Goal: Task Accomplishment & Management: Manage account settings

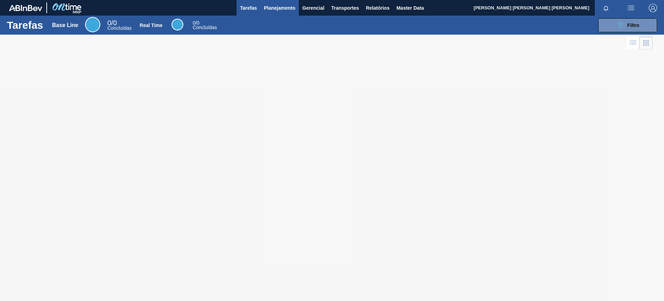
click at [289, 6] on span "Planejamento" at bounding box center [279, 8] width 31 height 8
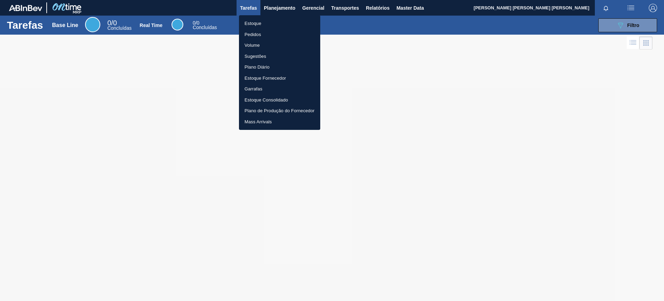
click at [278, 25] on li "Estoque" at bounding box center [279, 23] width 81 height 11
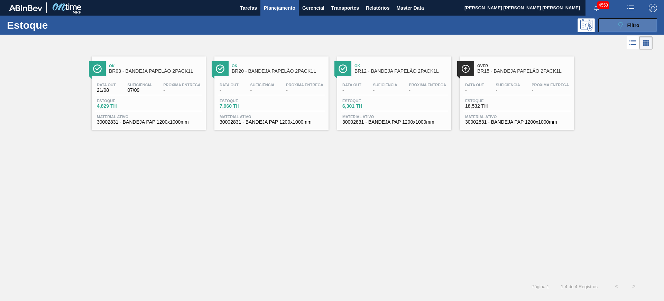
click at [642, 24] on button "089F7B8B-B2A5-4AFE-B5C0-19BA573D28AC Filtro" at bounding box center [627, 25] width 59 height 14
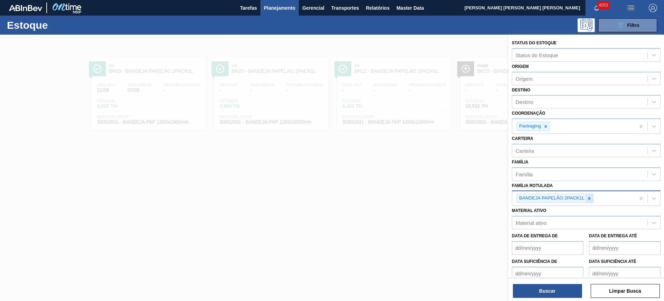
click at [589, 201] on div at bounding box center [590, 198] width 8 height 9
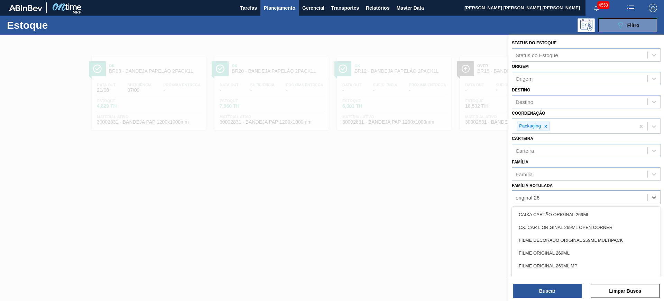
type Rotulada "original 269"
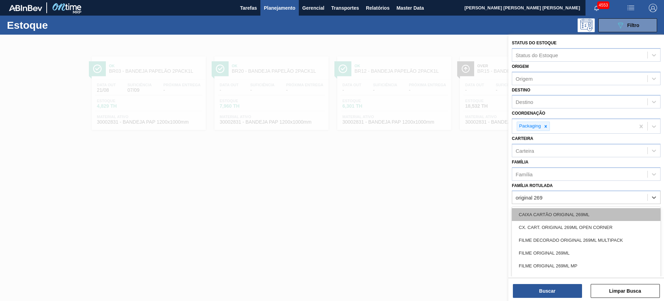
click at [591, 211] on div "CAIXA CARTÃO ORIGINAL 269ML" at bounding box center [586, 214] width 149 height 13
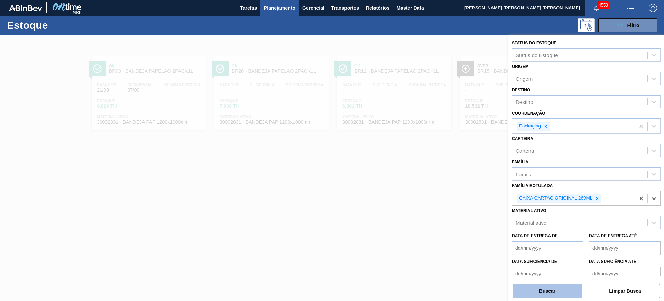
click at [571, 290] on button "Buscar" at bounding box center [547, 291] width 69 height 14
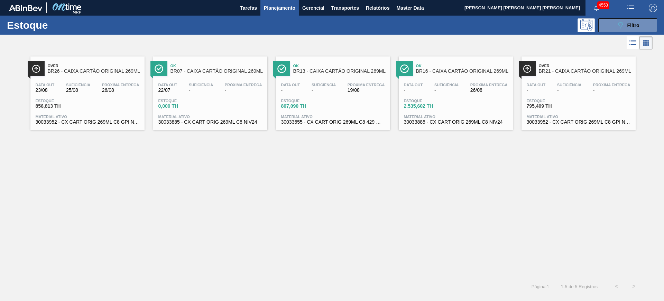
drag, startPoint x: 318, startPoint y: 96, endPoint x: 339, endPoint y: 103, distance: 22.3
click at [338, 102] on div "Estoque 807,090 TH" at bounding box center [333, 105] width 107 height 12
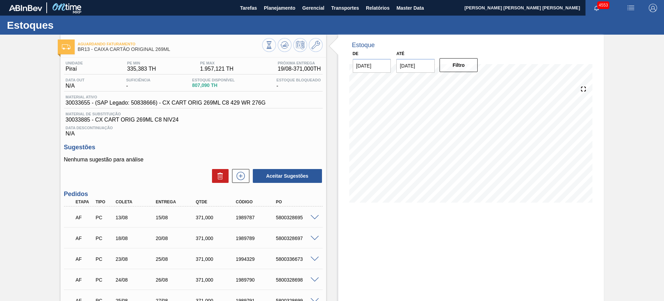
click at [313, 218] on span at bounding box center [315, 217] width 8 height 5
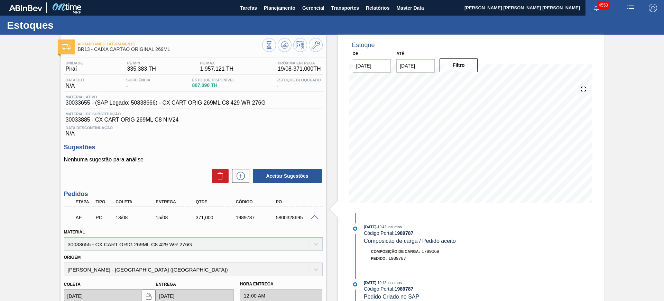
click at [314, 216] on span at bounding box center [315, 217] width 8 height 5
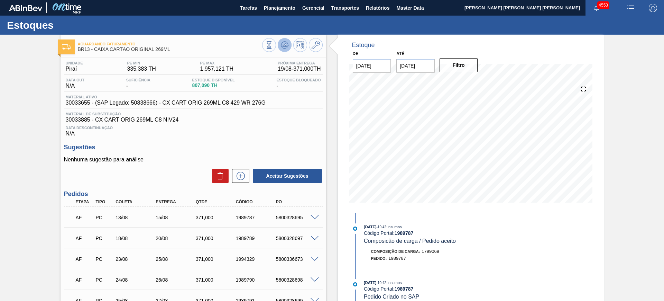
click at [273, 44] on icon at bounding box center [269, 45] width 8 height 8
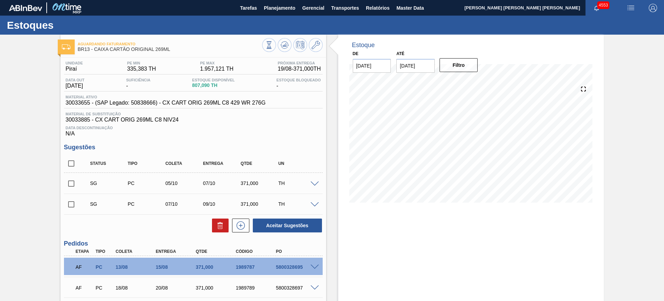
click at [296, 266] on div "5800328695" at bounding box center [296, 267] width 45 height 6
copy div "5800328695"
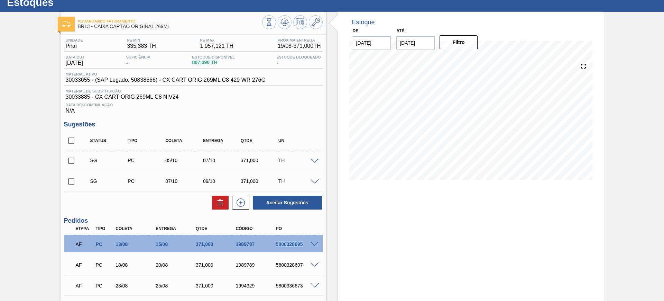
scroll to position [86, 0]
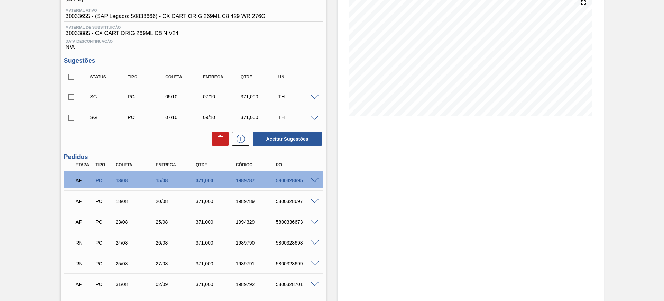
click at [312, 180] on span at bounding box center [315, 180] width 8 height 5
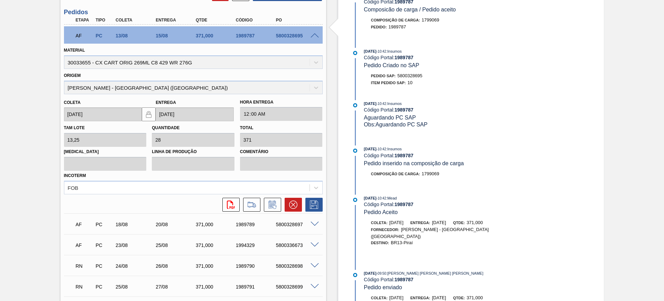
scroll to position [259, 0]
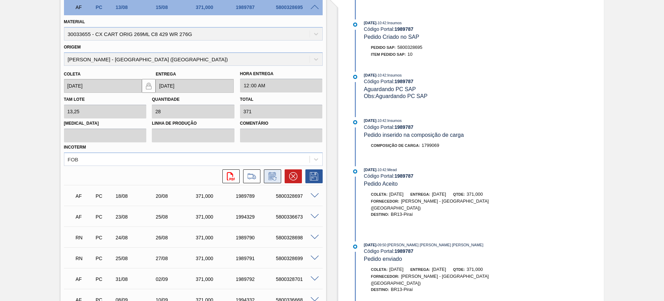
click at [272, 177] on icon at bounding box center [271, 177] width 5 height 4
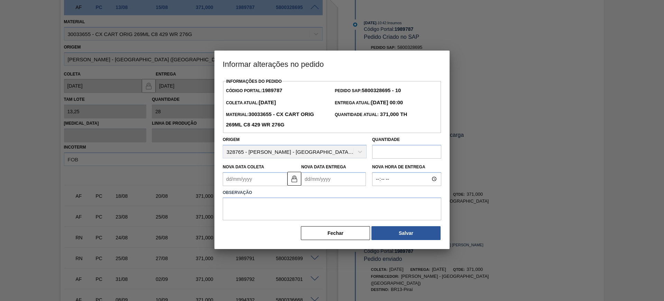
click at [261, 180] on Coleta "Nova Data Coleta" at bounding box center [255, 179] width 65 height 14
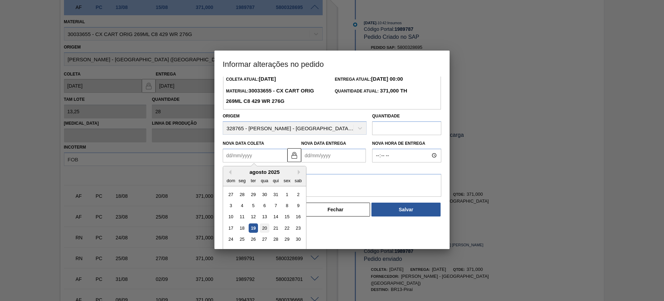
scroll to position [35, 0]
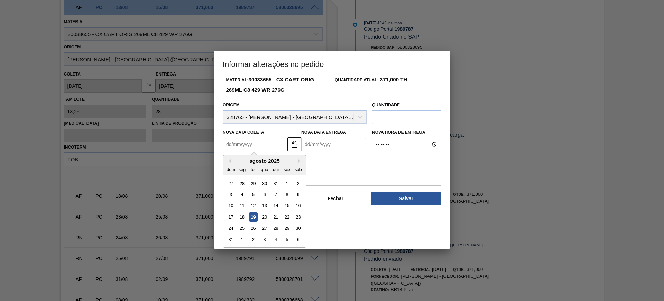
click at [254, 216] on div "19" at bounding box center [253, 216] width 9 height 9
type Coleta "[DATE]"
type Entrega "21/08/2025"
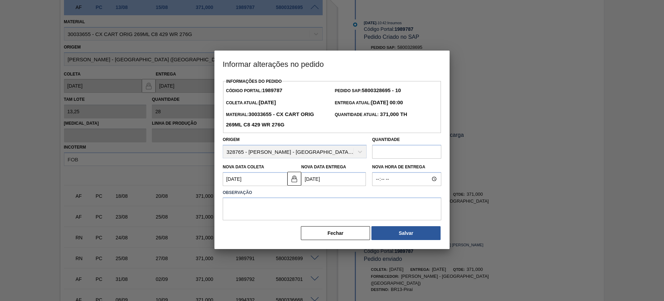
scroll to position [0, 0]
click at [269, 201] on textarea at bounding box center [332, 208] width 219 height 23
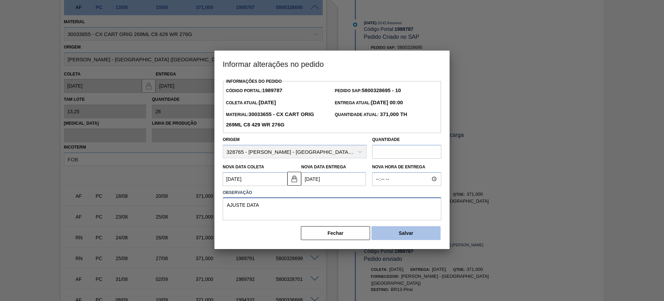
type textarea "AJUSTE DATA"
click at [403, 233] on button "Salvar" at bounding box center [406, 233] width 69 height 14
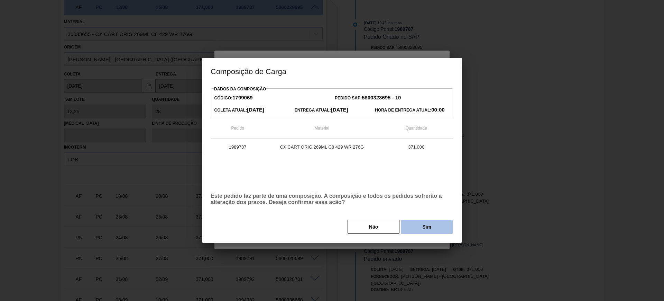
click at [427, 228] on button "Sim" at bounding box center [427, 227] width 52 height 14
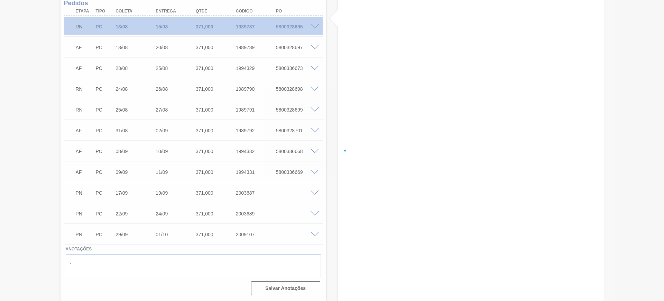
scroll to position [240, 0]
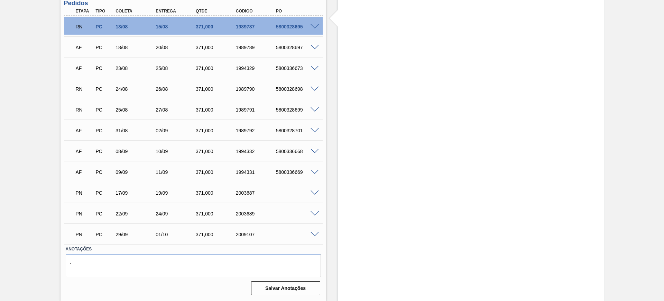
click at [313, 47] on span at bounding box center [315, 47] width 8 height 5
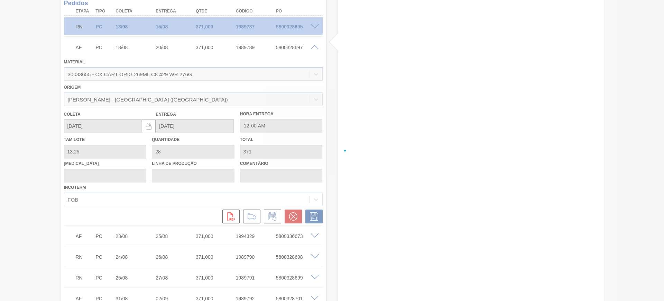
scroll to position [259, 0]
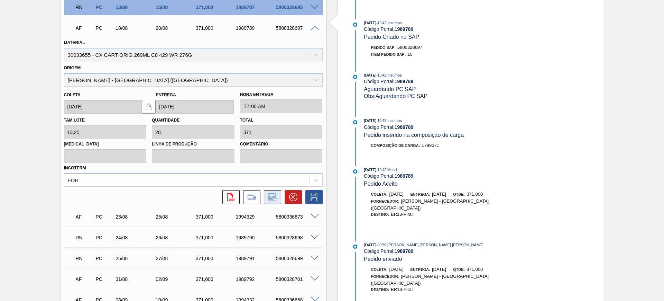
click at [274, 198] on icon at bounding box center [272, 197] width 11 height 8
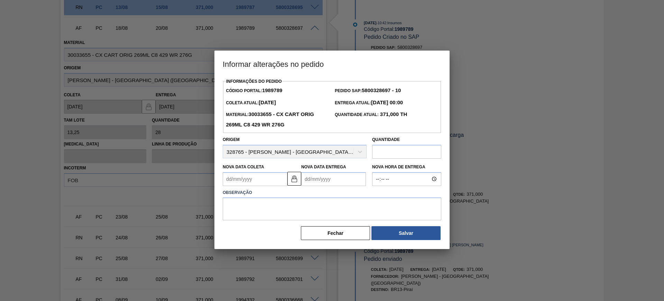
click at [278, 178] on Coleta "Nova Data Coleta" at bounding box center [255, 179] width 65 height 14
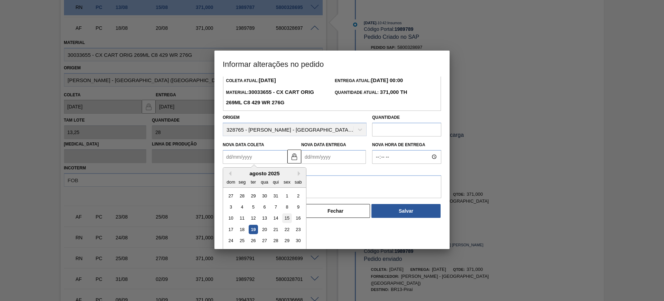
scroll to position [35, 0]
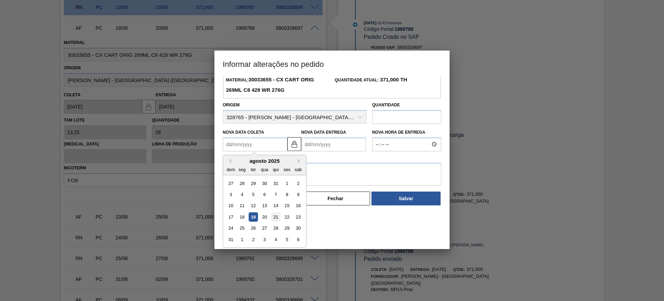
click at [277, 219] on div "21" at bounding box center [275, 216] width 9 height 9
type Coleta "[DATE]"
type Entrega "[DATE]"
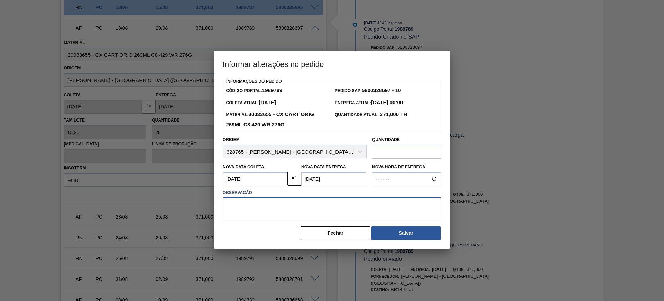
click at [280, 206] on textarea at bounding box center [332, 208] width 219 height 23
type textarea "AJUSTE DATA"
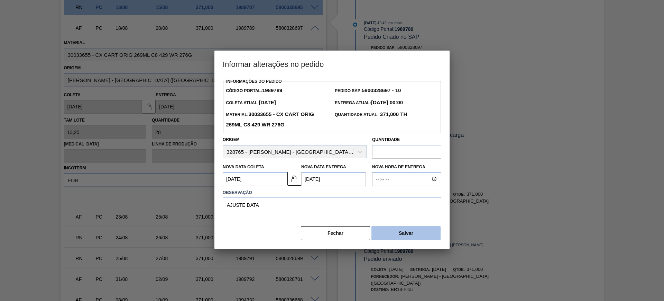
click at [395, 232] on button "Salvar" at bounding box center [406, 233] width 69 height 14
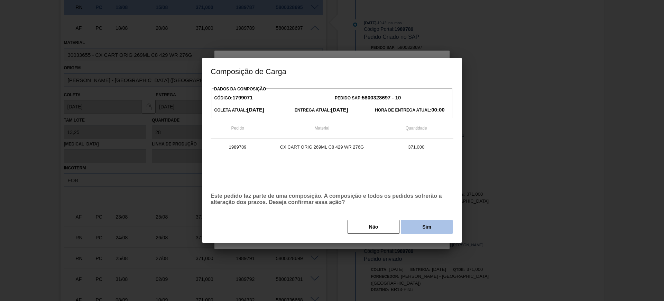
click at [423, 226] on button "Sim" at bounding box center [427, 227] width 52 height 14
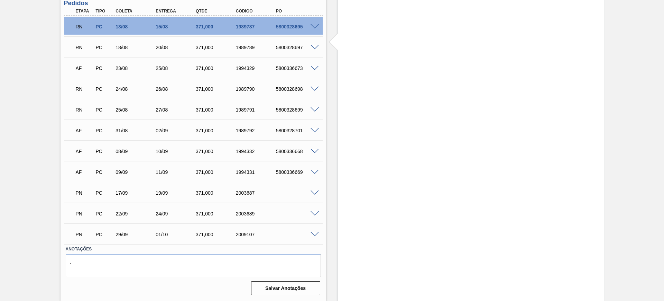
scroll to position [240, 0]
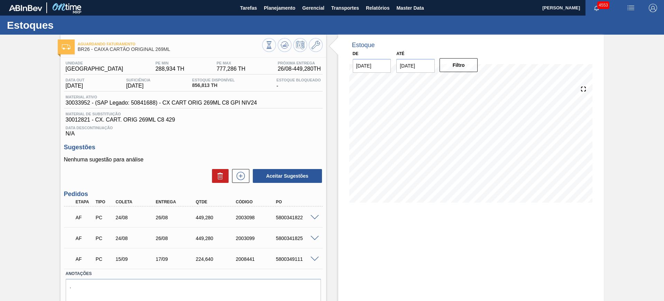
click at [315, 258] on span at bounding box center [315, 258] width 8 height 5
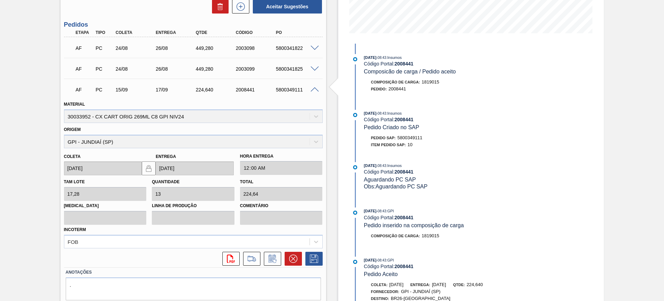
scroll to position [173, 0]
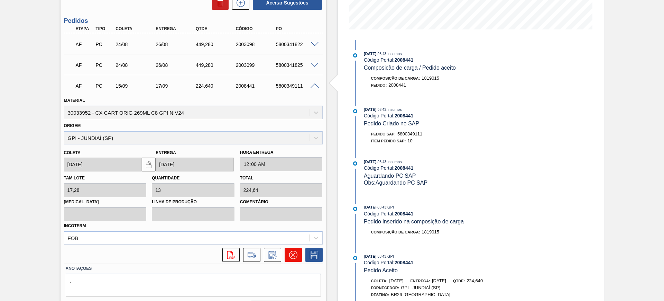
click at [292, 256] on icon at bounding box center [293, 254] width 8 height 8
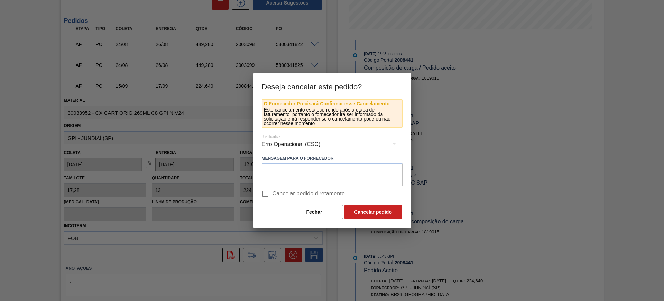
click at [290, 194] on span "Cancelar pedido diretamente" at bounding box center [309, 193] width 73 height 8
click at [273, 194] on input "Cancelar pedido diretamente" at bounding box center [265, 193] width 15 height 15
checkbox input "true"
click at [380, 215] on button "Cancelar pedido" at bounding box center [373, 212] width 57 height 14
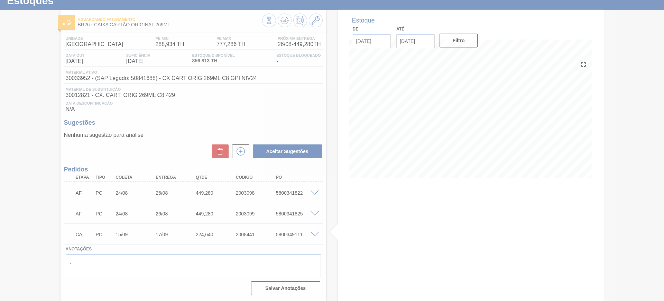
scroll to position [25, 0]
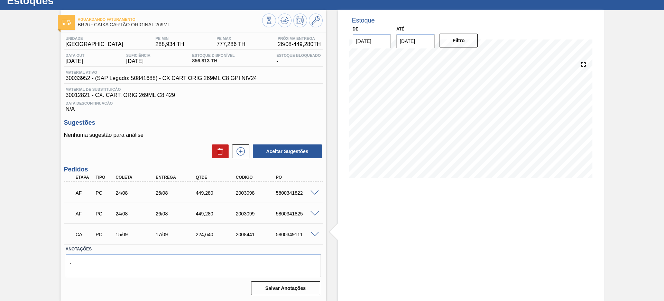
click at [244, 232] on div "2008441" at bounding box center [256, 234] width 45 height 6
copy div "2008441"
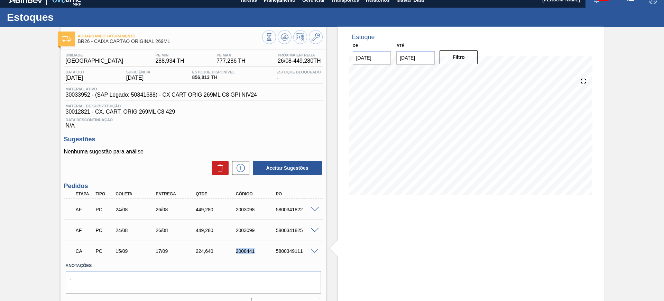
scroll to position [0, 0]
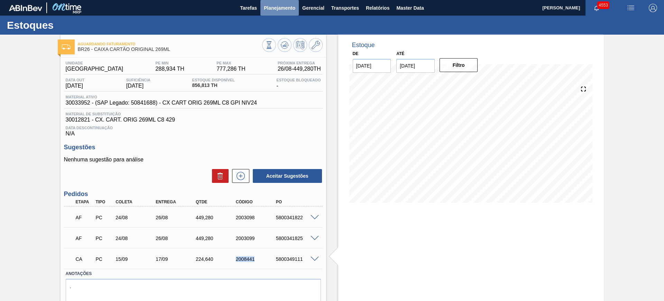
click at [282, 8] on span "Planejamento" at bounding box center [279, 8] width 31 height 8
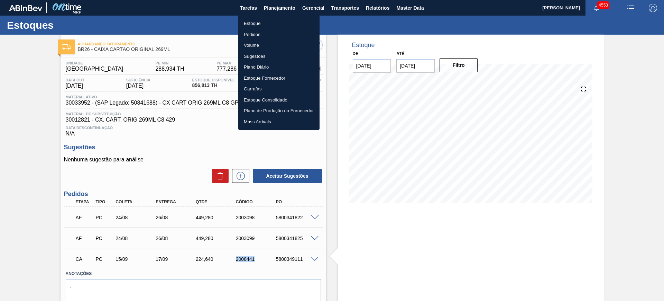
click at [267, 21] on li "Estoque" at bounding box center [278, 23] width 81 height 11
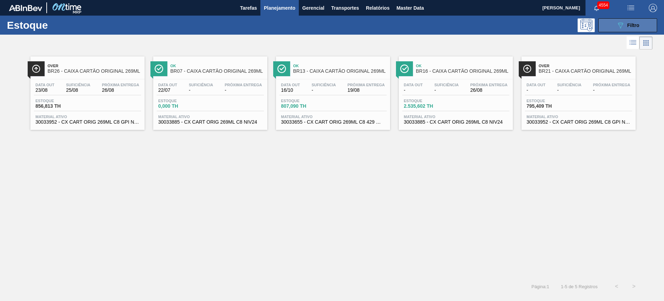
click at [637, 26] on span "Filtro" at bounding box center [634, 25] width 12 height 6
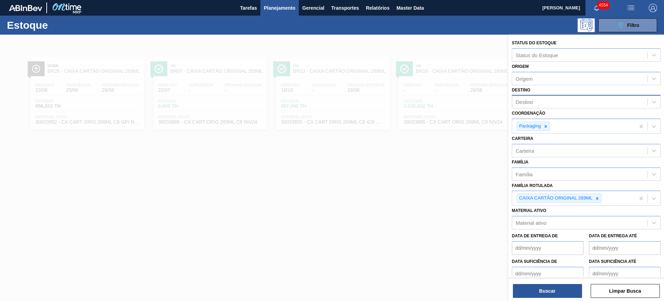
click at [534, 104] on div "Destino" at bounding box center [579, 102] width 135 height 10
type input "CUIA"
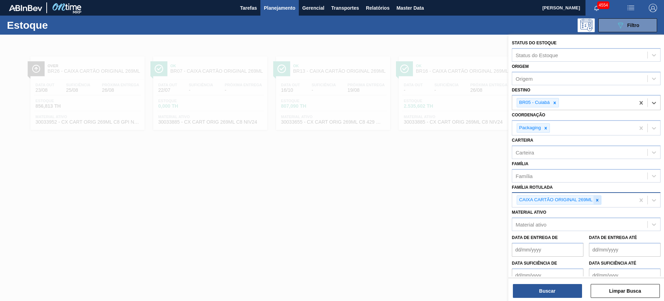
click at [601, 197] on div at bounding box center [598, 199] width 8 height 9
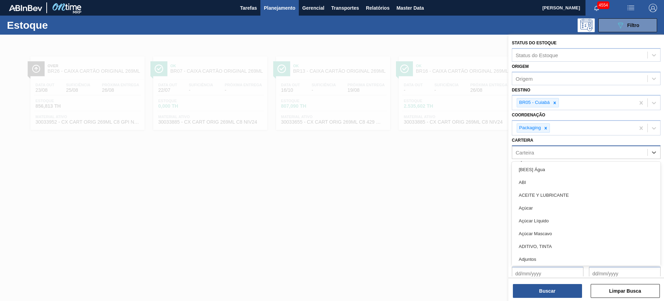
click at [558, 149] on div "Carteira" at bounding box center [579, 152] width 135 height 10
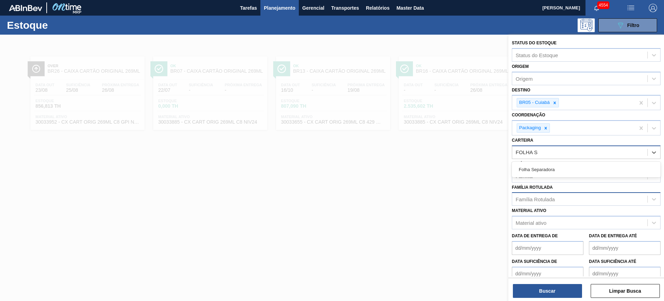
type input "FOLHA SE"
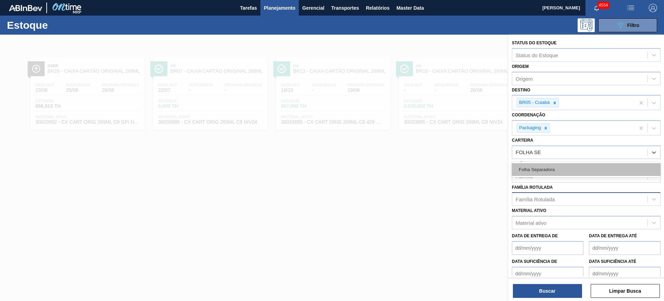
click at [560, 170] on div "Folha Separadora" at bounding box center [586, 169] width 149 height 13
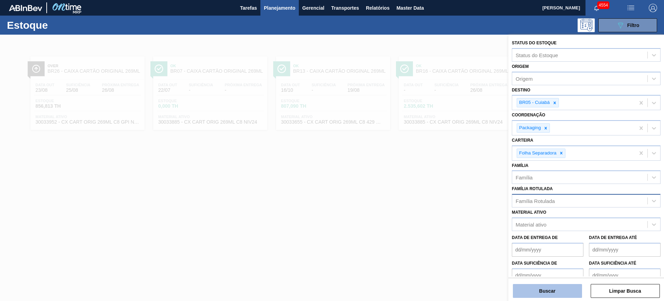
click at [561, 290] on button "Buscar" at bounding box center [547, 291] width 69 height 14
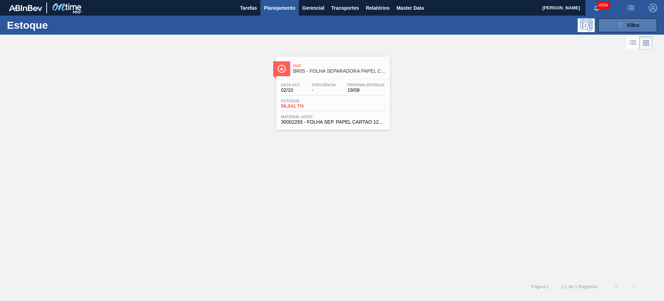
click at [624, 24] on icon "089F7B8B-B2A5-4AFE-B5C0-19BA573D28AC" at bounding box center [620, 25] width 8 height 8
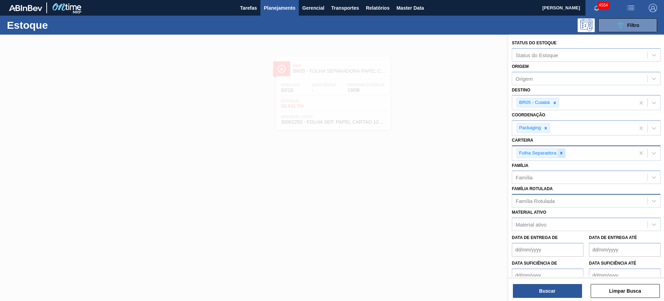
click at [564, 153] on div at bounding box center [562, 153] width 8 height 9
type input "LACRE"
click at [563, 284] on button "Buscar" at bounding box center [547, 291] width 69 height 14
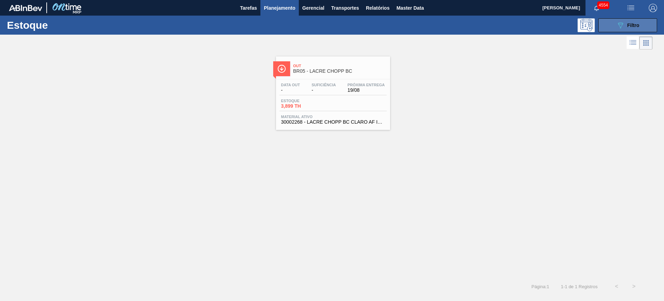
click at [629, 21] on div "089F7B8B-B2A5-4AFE-B5C0-19BA573D28AC Filtro" at bounding box center [627, 25] width 23 height 8
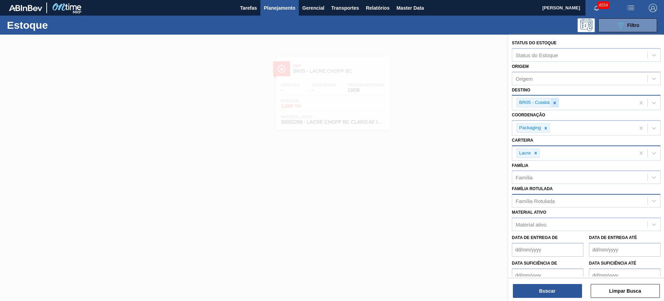
click at [552, 106] on div at bounding box center [555, 102] width 8 height 9
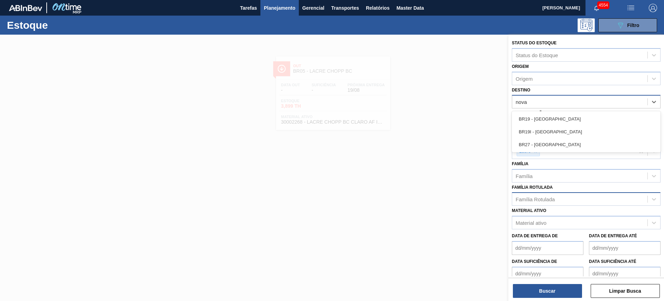
type input "nova m"
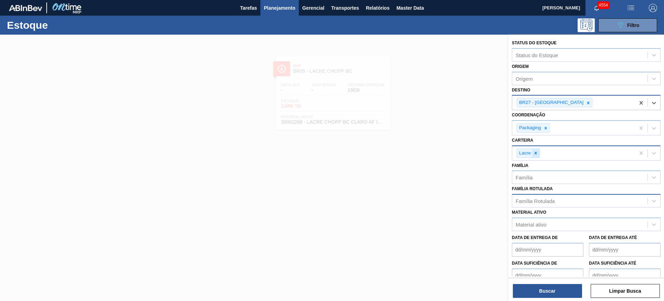
click at [533, 152] on icon at bounding box center [535, 152] width 5 height 5
type input "folha se"
click at [531, 294] on button "Buscar" at bounding box center [547, 291] width 69 height 14
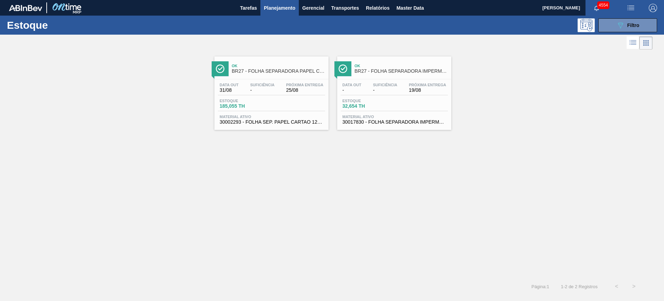
drag, startPoint x: 362, startPoint y: 98, endPoint x: 319, endPoint y: 89, distance: 43.8
click at [643, 24] on button "089F7B8B-B2A5-4AFE-B5C0-19BA573D28AC Filtro" at bounding box center [627, 25] width 59 height 14
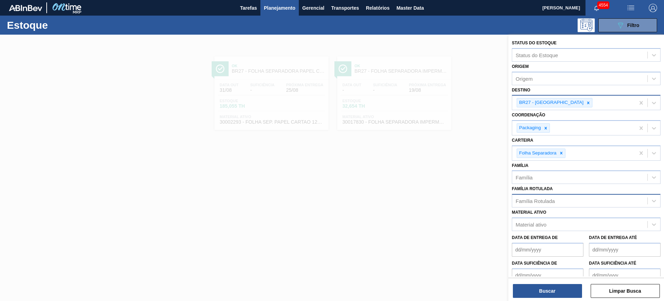
click at [586, 104] on icon at bounding box center [588, 102] width 5 height 5
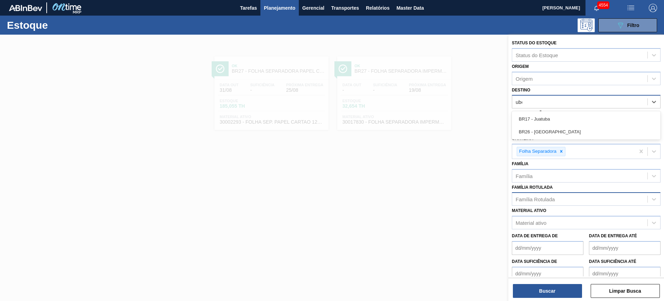
type input "uber"
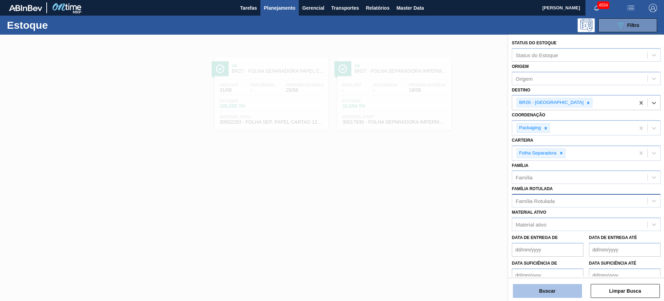
click at [543, 286] on button "Buscar" at bounding box center [547, 291] width 69 height 14
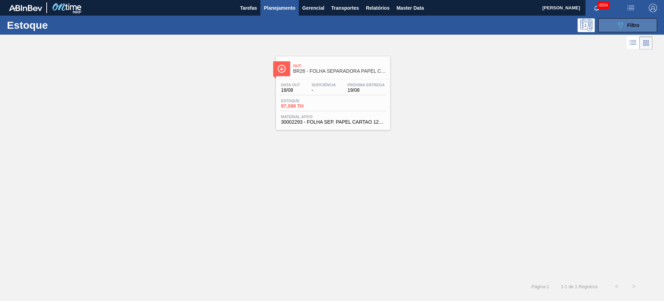
click at [635, 26] on span "Filtro" at bounding box center [634, 25] width 12 height 6
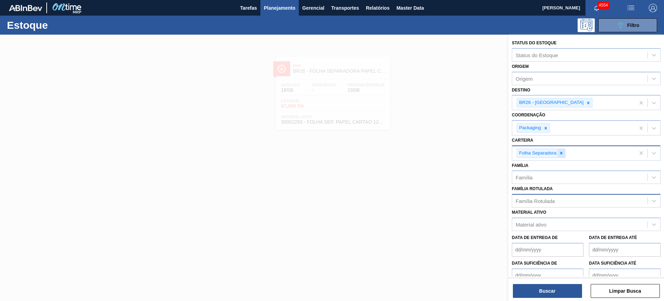
click at [561, 151] on icon at bounding box center [561, 152] width 5 height 5
click at [546, 202] on div "Família Rotulada" at bounding box center [535, 199] width 39 height 6
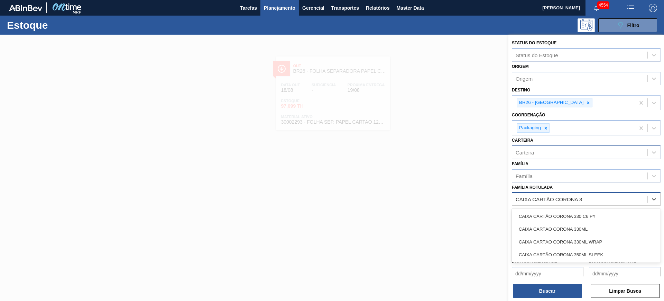
type Rotulada "CAIXA CARTÃO CORONA 33"
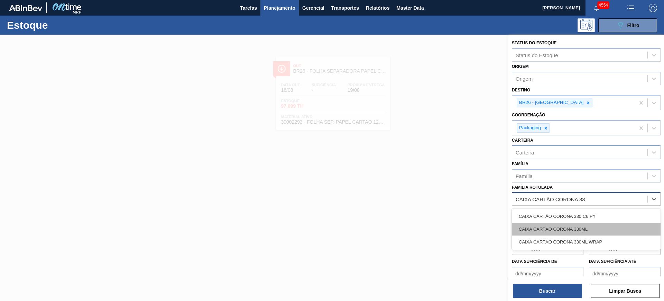
click at [581, 229] on div "CAIXA CARTÃO CORONA 330ML" at bounding box center [586, 228] width 149 height 13
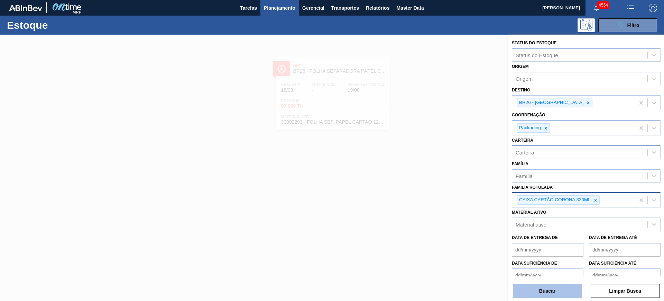
click at [564, 291] on button "Buscar" at bounding box center [547, 291] width 69 height 14
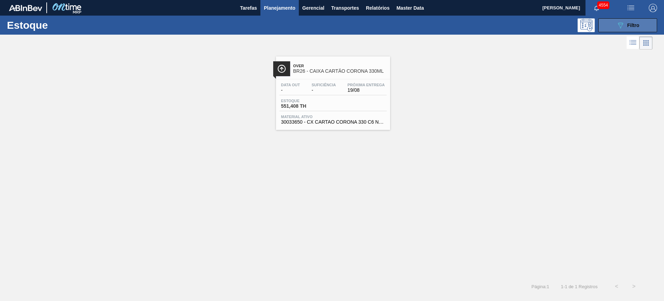
click at [614, 23] on button "089F7B8B-B2A5-4AFE-B5C0-19BA573D28AC Filtro" at bounding box center [627, 25] width 59 height 14
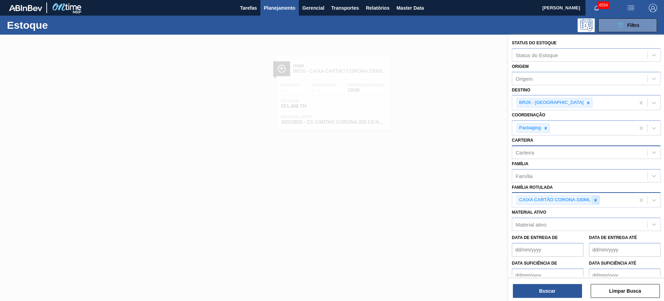
click at [596, 199] on icon at bounding box center [596, 200] width 2 height 2
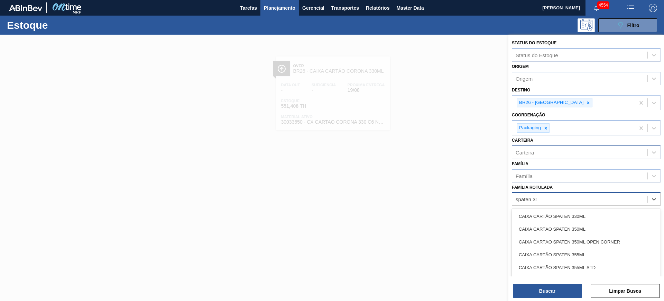
type Rotulada "spaten 350"
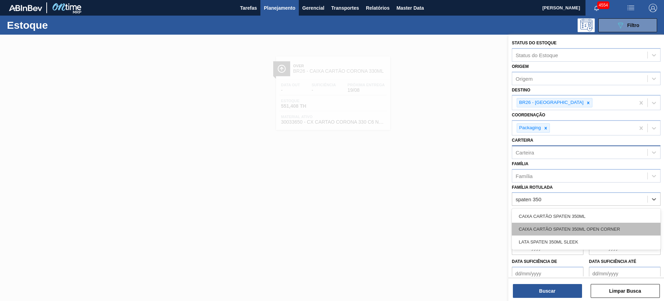
click at [575, 227] on div "CAIXA CARTÃO SPATEN 350ML OPEN CORNER" at bounding box center [586, 228] width 149 height 13
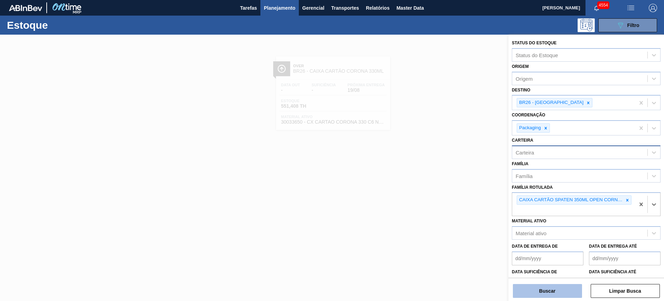
click at [545, 289] on button "Buscar" at bounding box center [547, 291] width 69 height 14
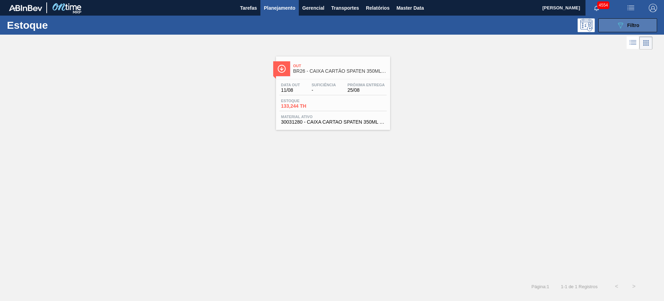
click at [627, 19] on button "089F7B8B-B2A5-4AFE-B5C0-19BA573D28AC Filtro" at bounding box center [627, 25] width 59 height 14
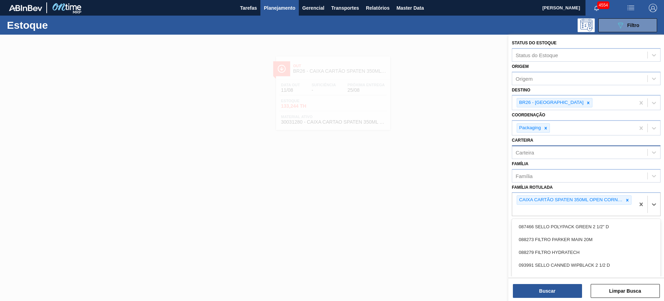
click at [621, 193] on div "CAIXA CARTÃO SPATEN 350ML OPEN CORNER" at bounding box center [573, 204] width 123 height 23
click at [567, 100] on div "BR26 - Uberlândia" at bounding box center [555, 102] width 76 height 9
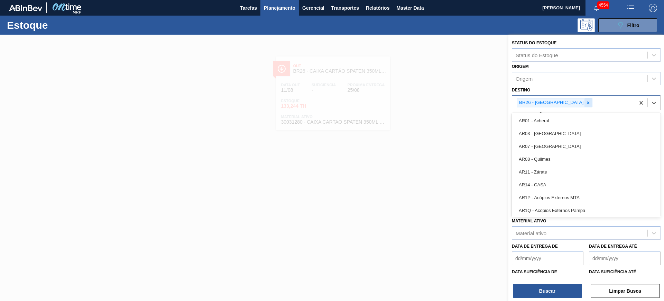
click at [586, 103] on icon at bounding box center [588, 102] width 5 height 5
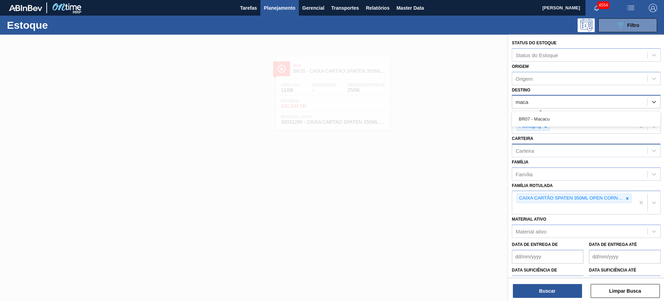
type input "macac"
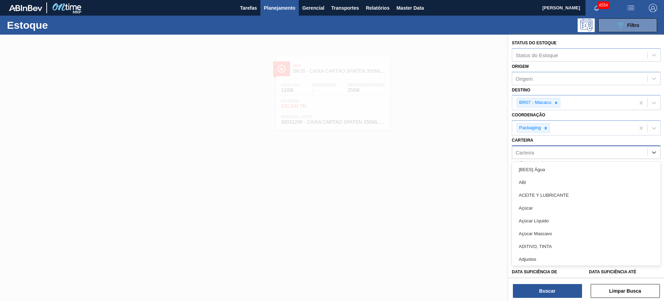
click at [582, 150] on div "Carteira" at bounding box center [579, 152] width 135 height 10
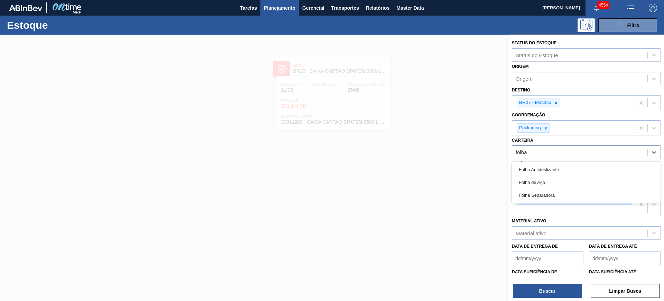
type input "folha se"
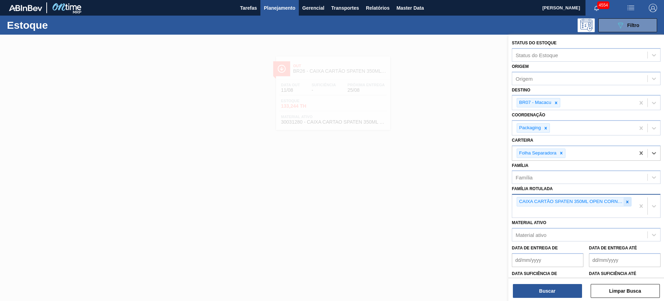
click at [628, 199] on icon at bounding box center [627, 201] width 5 height 5
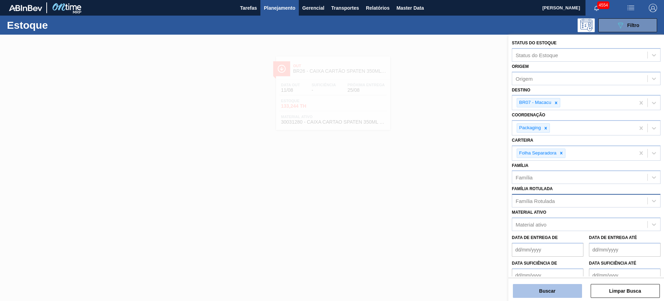
click at [548, 296] on button "Buscar" at bounding box center [547, 291] width 69 height 14
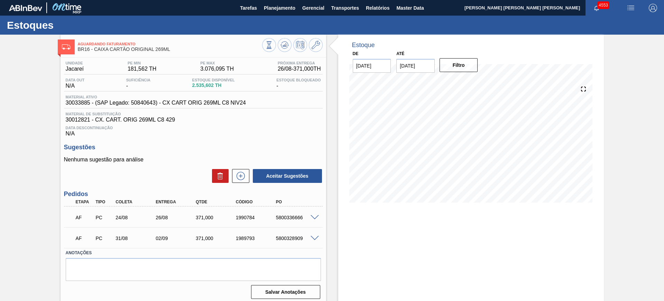
click at [315, 215] on span at bounding box center [315, 217] width 8 height 5
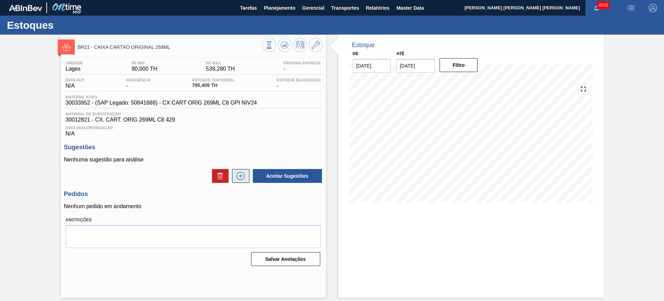
click at [237, 174] on icon at bounding box center [240, 176] width 11 height 8
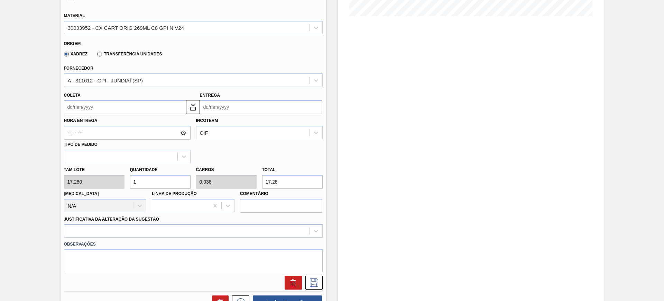
scroll to position [259, 0]
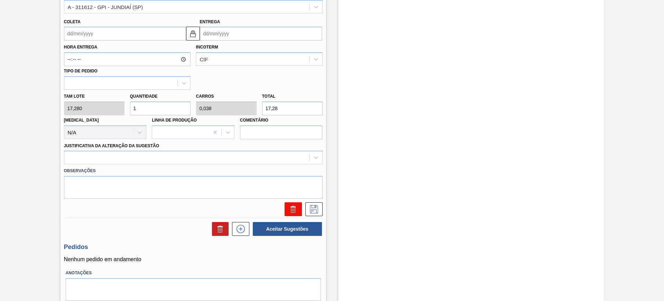
click at [292, 206] on icon at bounding box center [293, 206] width 5 height 1
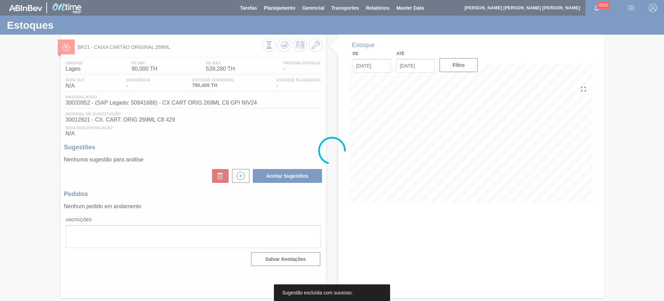
scroll to position [0, 0]
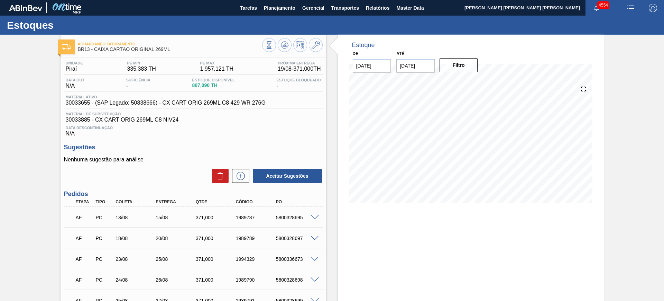
click at [313, 237] on span at bounding box center [315, 238] width 8 height 5
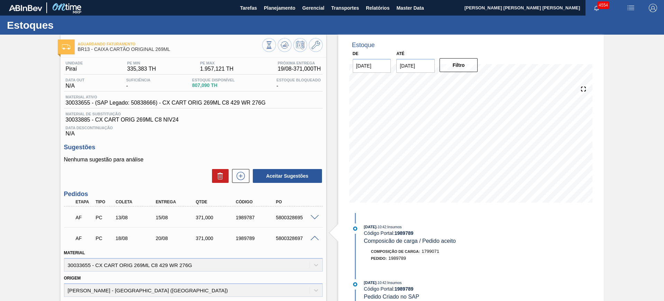
click at [314, 237] on span at bounding box center [315, 238] width 8 height 5
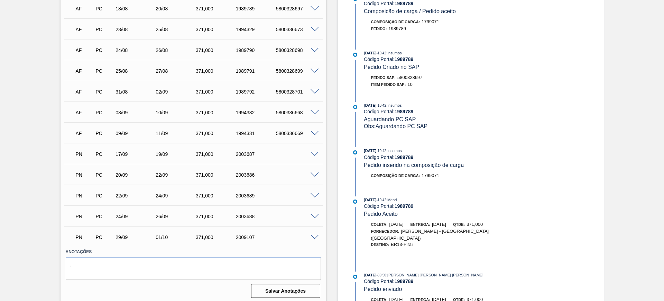
scroll to position [232, 0]
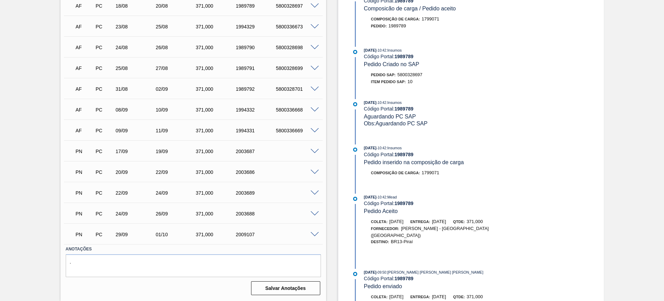
click at [312, 173] on span at bounding box center [315, 172] width 8 height 5
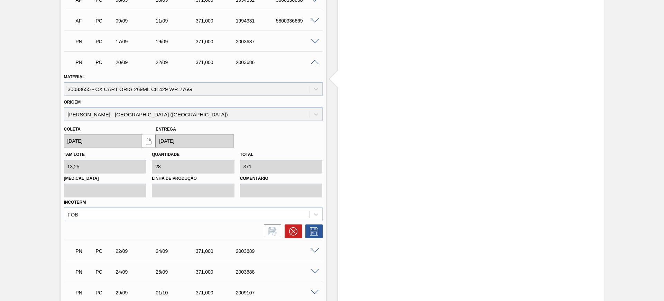
scroll to position [362, 0]
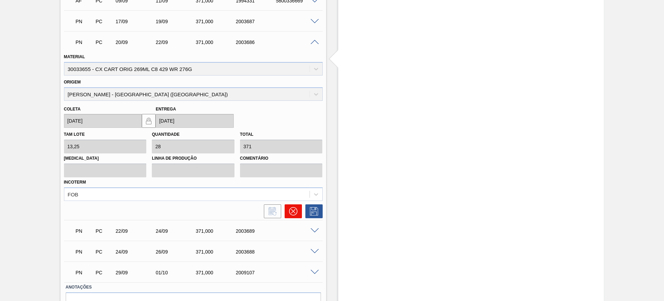
click at [295, 212] on icon at bounding box center [293, 211] width 8 height 8
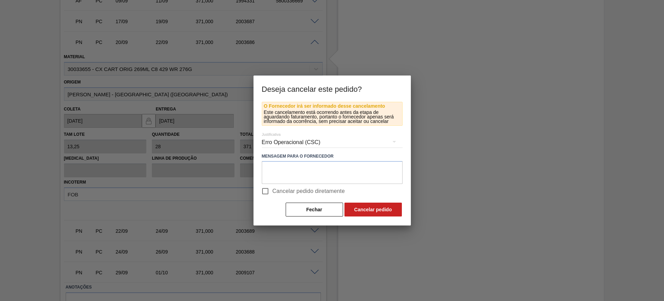
click at [292, 193] on span "Cancelar pedido diretamente" at bounding box center [309, 191] width 73 height 8
click at [273, 193] on input "Cancelar pedido diretamente" at bounding box center [265, 191] width 15 height 15
checkbox input "true"
click at [372, 212] on button "Cancelar pedido" at bounding box center [373, 209] width 57 height 14
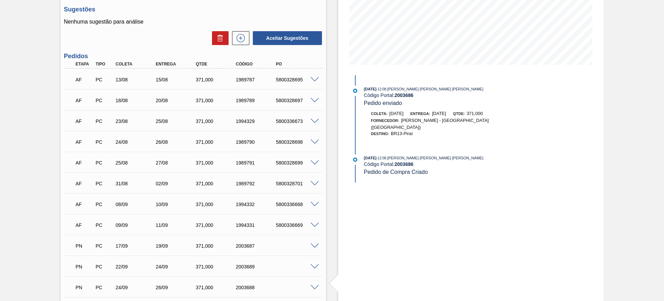
scroll to position [173, 0]
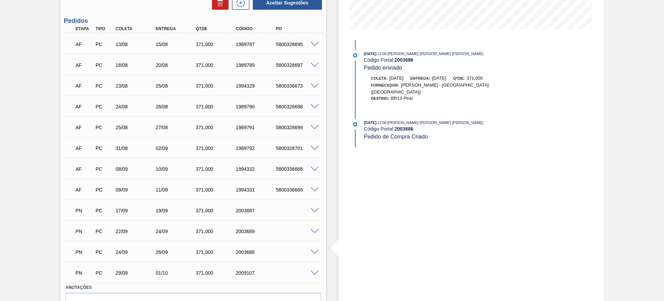
click at [315, 251] on span at bounding box center [315, 251] width 8 height 5
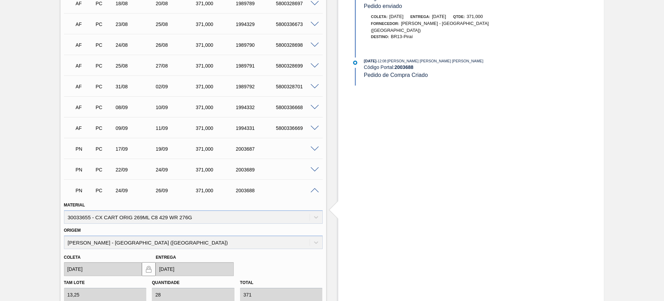
scroll to position [346, 0]
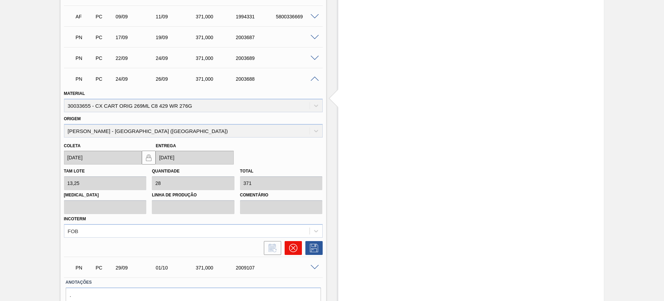
click at [292, 244] on icon at bounding box center [293, 248] width 8 height 8
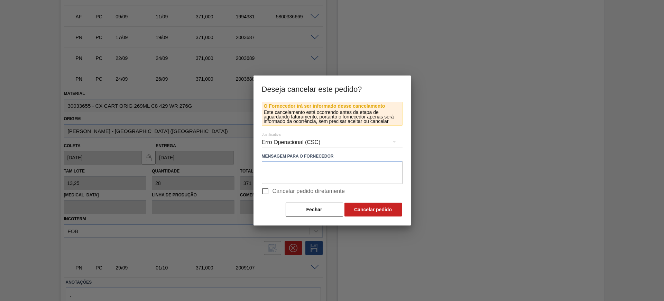
click at [295, 190] on span "Cancelar pedido diretamente" at bounding box center [309, 191] width 73 height 8
click at [273, 190] on input "Cancelar pedido diretamente" at bounding box center [265, 191] width 15 height 15
checkbox input "true"
click at [354, 203] on button "Cancelar pedido" at bounding box center [373, 209] width 57 height 14
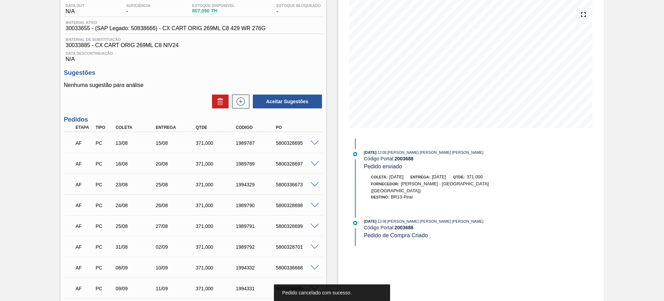
scroll to position [0, 0]
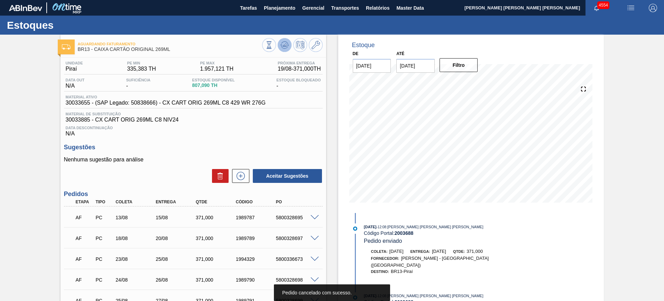
click at [273, 45] on icon at bounding box center [269, 45] width 8 height 8
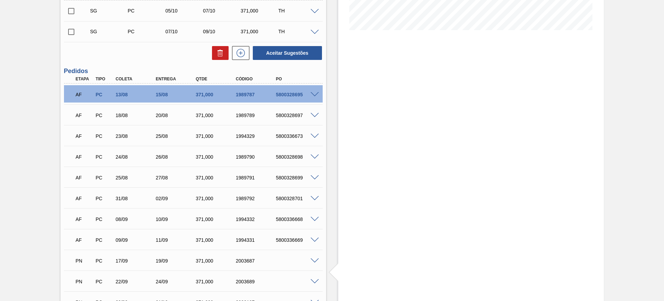
scroll to position [173, 0]
click at [316, 177] on span at bounding box center [315, 176] width 8 height 5
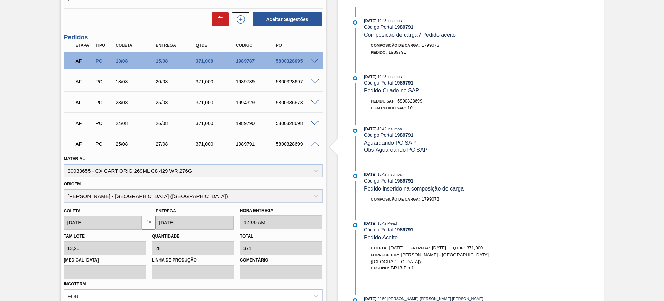
scroll to position [346, 0]
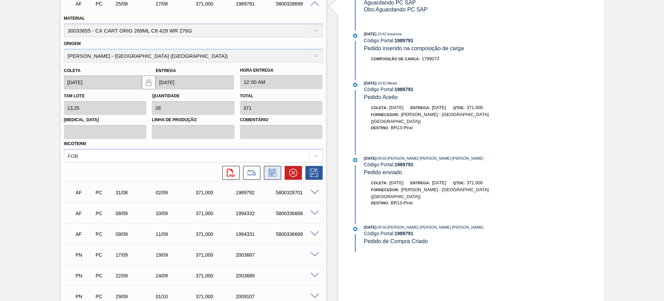
click at [278, 174] on button at bounding box center [272, 173] width 17 height 14
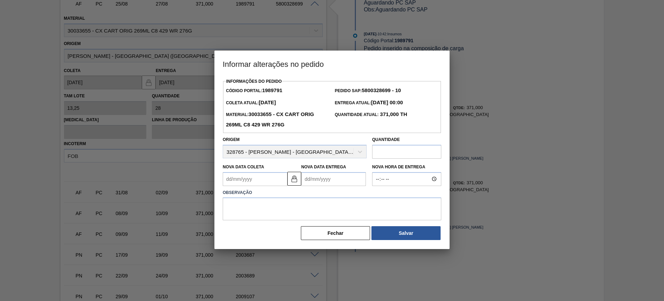
click at [311, 183] on Entrega "Nova Data Entrega" at bounding box center [333, 179] width 65 height 14
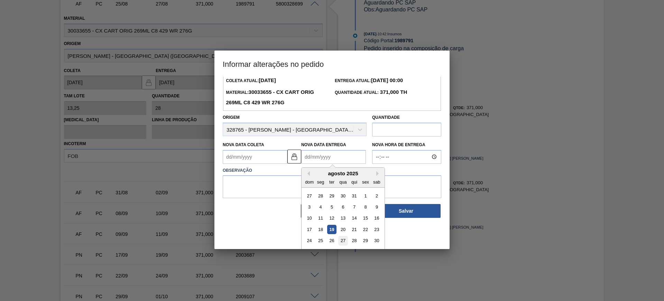
scroll to position [35, 0]
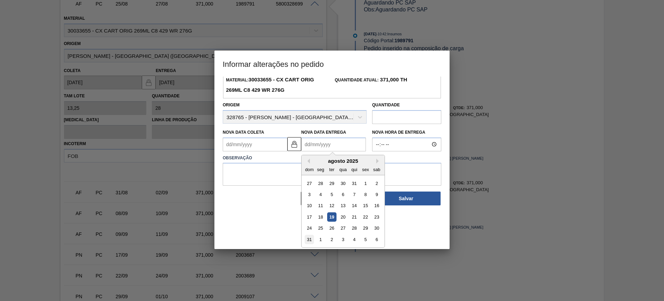
click at [312, 240] on div "31" at bounding box center [309, 239] width 9 height 9
type Coleta "29/08/2025"
type Entrega "31/08/2025"
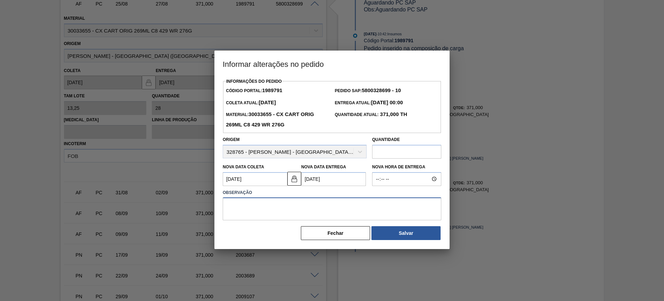
click at [335, 212] on textarea at bounding box center [332, 208] width 219 height 23
type textarea "AJUSTE DATA"
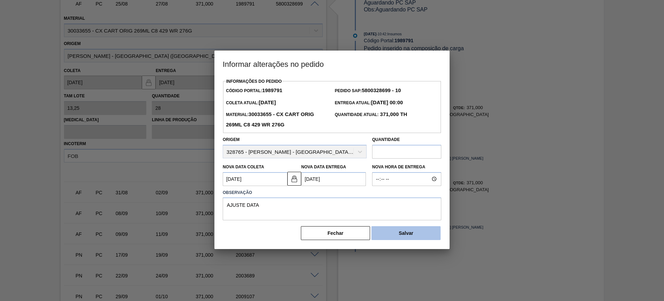
click at [388, 231] on button "Salvar" at bounding box center [406, 233] width 69 height 14
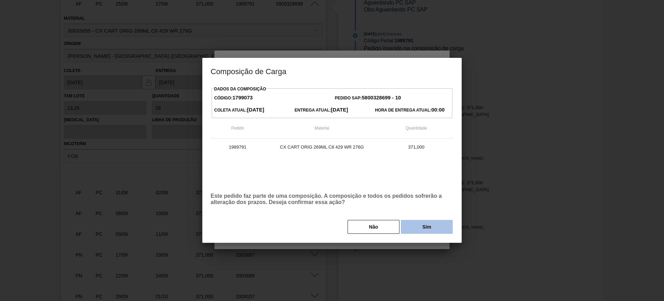
click at [418, 231] on button "Sim" at bounding box center [427, 227] width 52 height 14
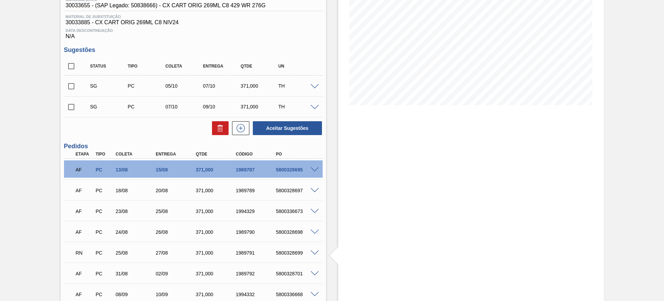
scroll to position [110, 0]
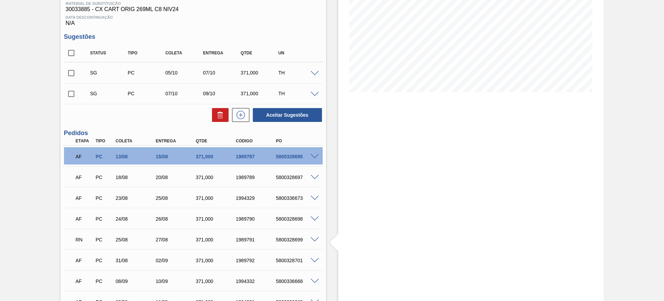
click at [316, 219] on span at bounding box center [315, 218] width 8 height 5
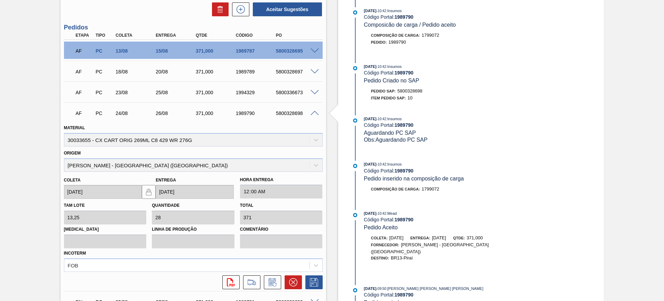
scroll to position [240, 0]
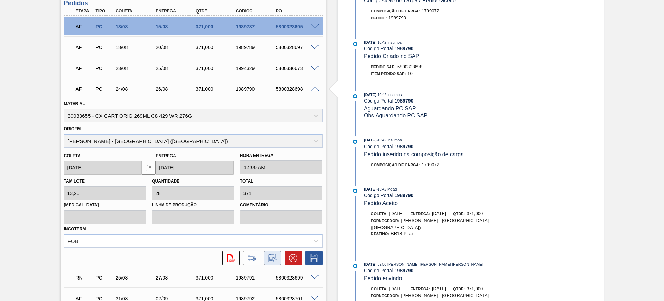
click at [271, 255] on icon at bounding box center [271, 258] width 7 height 8
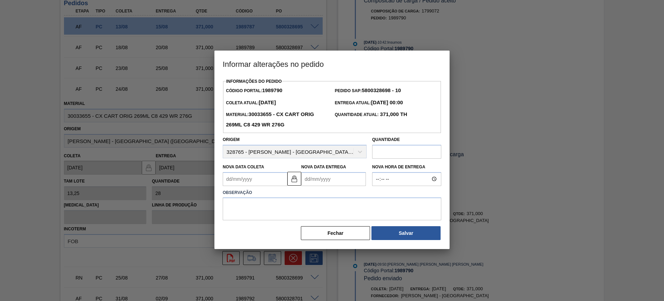
click at [321, 184] on Entrega "Nova Data Entrega" at bounding box center [333, 179] width 65 height 14
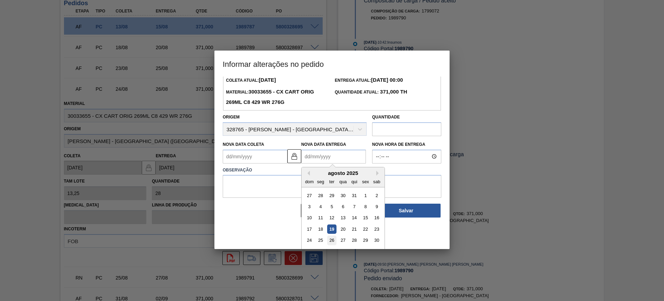
scroll to position [35, 0]
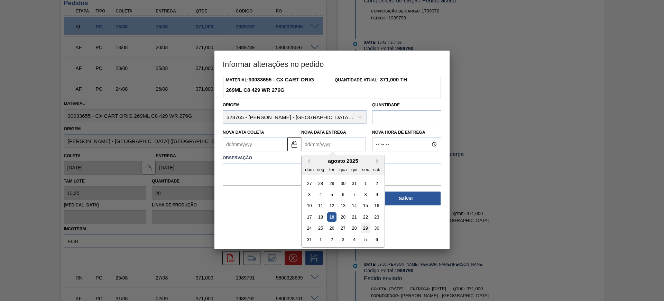
click at [364, 229] on div "29" at bounding box center [365, 227] width 9 height 9
type Coleta "27/08/2025"
type Entrega "29/08/2025"
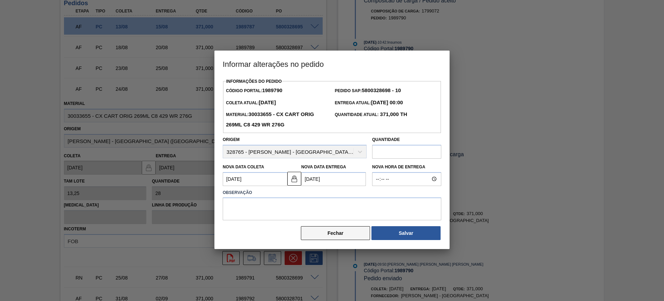
click at [365, 228] on button "Fechar" at bounding box center [335, 233] width 69 height 14
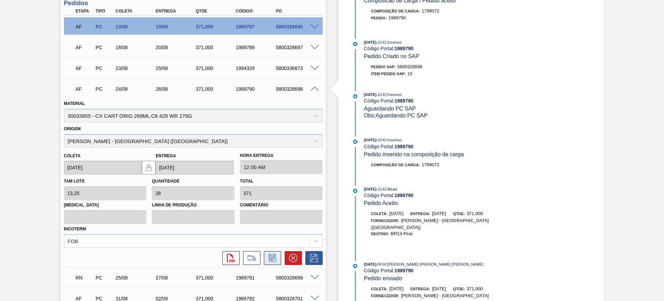
click at [275, 252] on button at bounding box center [272, 258] width 17 height 14
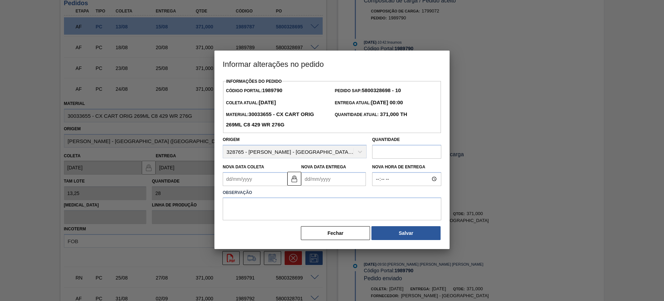
click at [351, 180] on Entrega "Nova Data Entrega" at bounding box center [333, 179] width 65 height 14
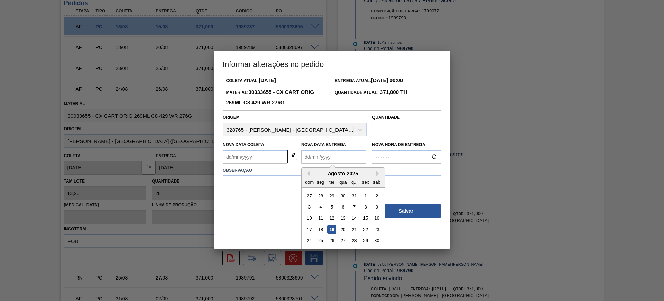
scroll to position [35, 0]
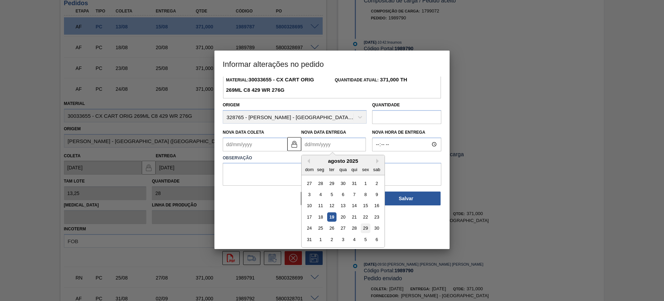
click at [366, 228] on div "29" at bounding box center [365, 227] width 9 height 9
type Coleta "27/08/2025"
type Entrega "29/08/2025"
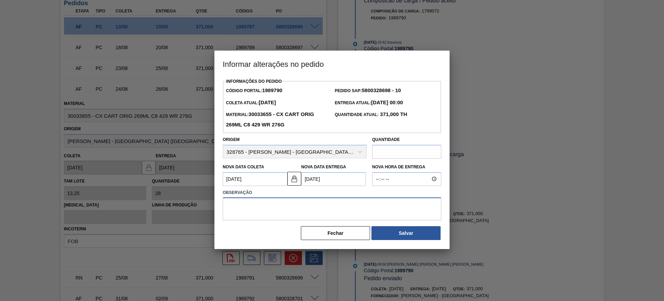
click at [361, 216] on textarea at bounding box center [332, 208] width 219 height 23
type textarea "AJUSTE DATA"
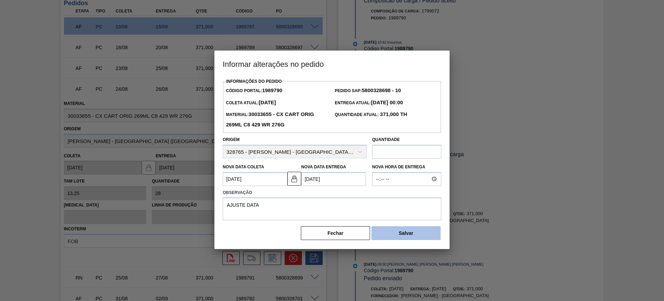
click at [410, 238] on button "Salvar" at bounding box center [406, 233] width 69 height 14
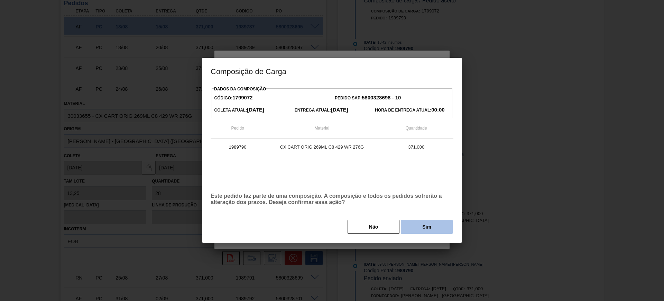
click at [418, 228] on button "Sim" at bounding box center [427, 227] width 52 height 14
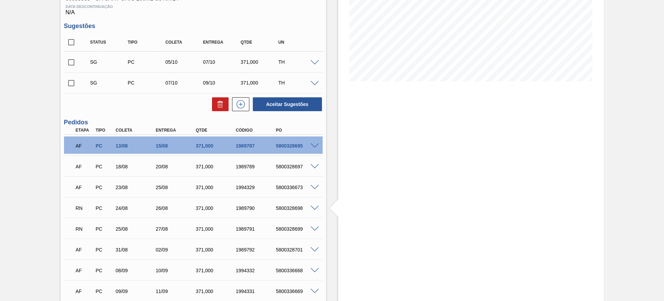
scroll to position [24, 0]
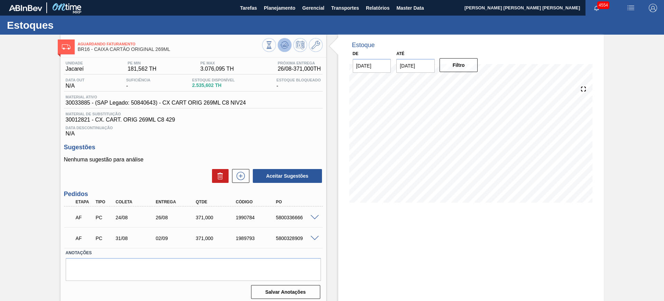
click at [278, 47] on button at bounding box center [285, 45] width 14 height 14
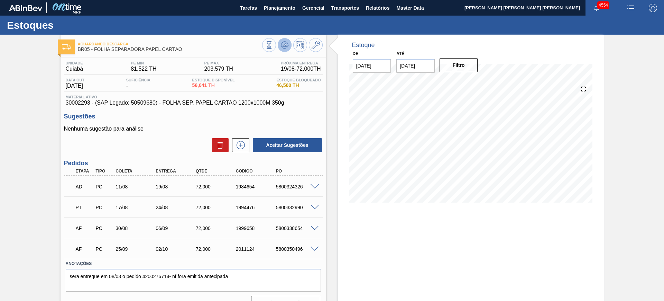
click at [290, 42] on button at bounding box center [285, 45] width 14 height 14
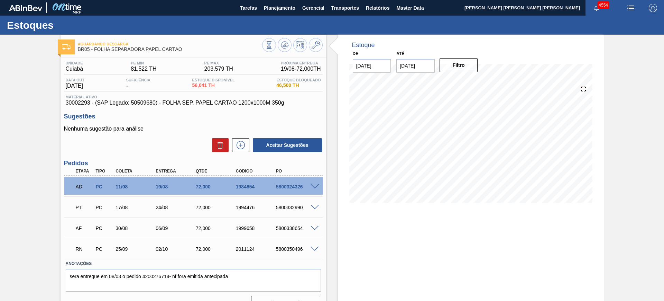
click at [314, 247] on span at bounding box center [315, 248] width 8 height 5
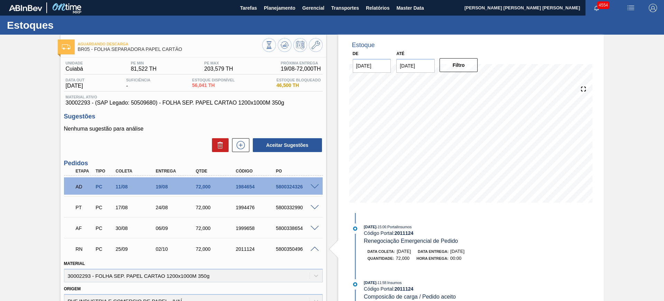
click at [314, 247] on span at bounding box center [315, 248] width 8 height 5
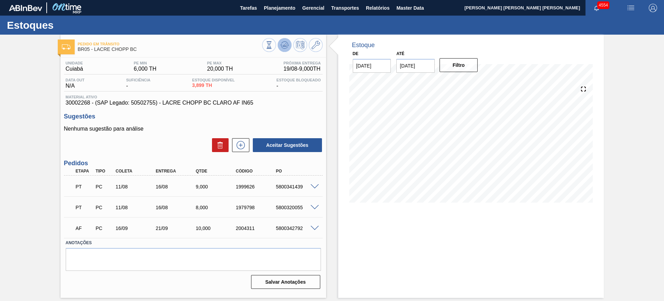
click at [288, 45] on icon at bounding box center [287, 45] width 1 height 1
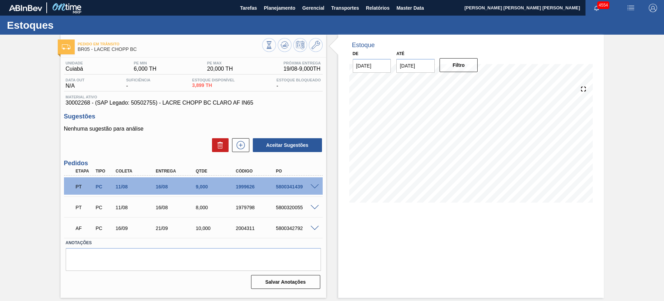
click at [291, 188] on div "5800341439" at bounding box center [296, 187] width 45 height 6
copy div "5800341439"
click at [297, 207] on div "5800320055" at bounding box center [296, 207] width 45 height 6
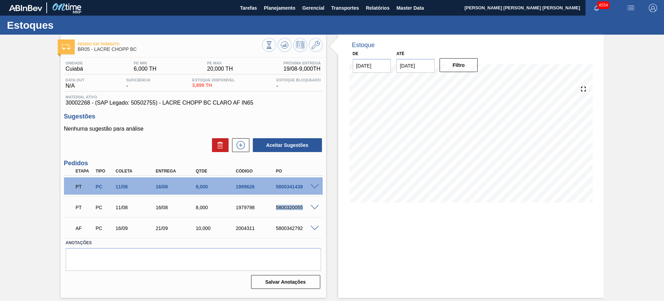
copy div "5800320055"
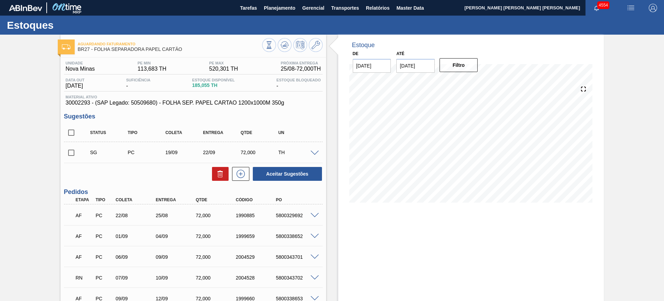
scroll to position [64, 0]
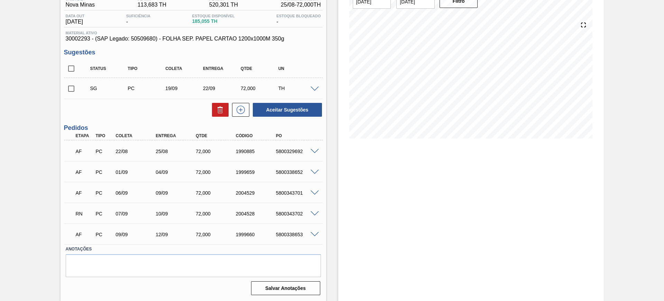
click at [71, 68] on input "checkbox" at bounding box center [71, 68] width 15 height 15
checkbox input "true"
click at [283, 108] on button "Aceitar Sugestões" at bounding box center [287, 110] width 69 height 14
checkbox input "false"
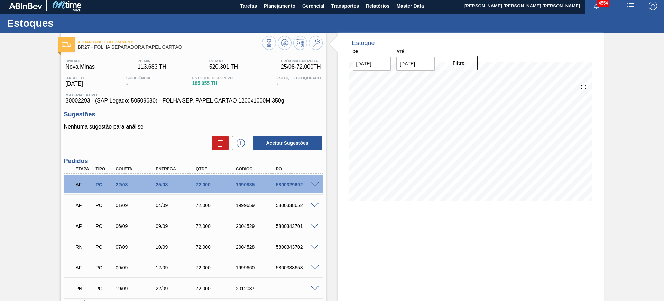
scroll to position [0, 0]
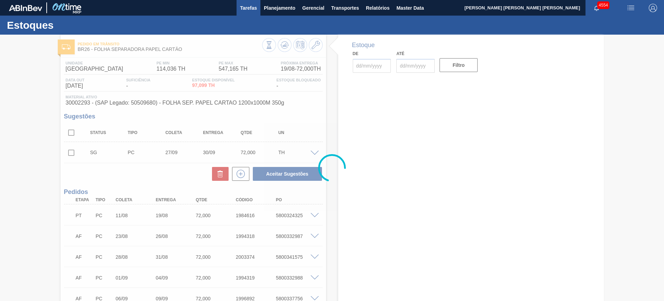
type input "[DATE]"
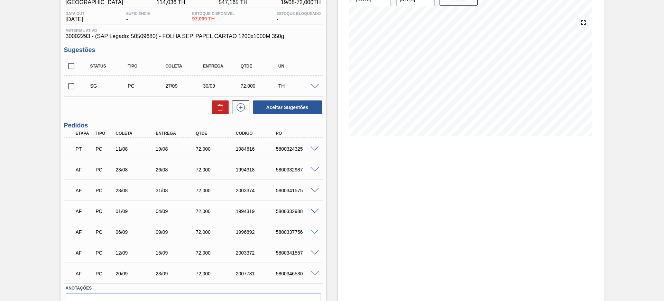
scroll to position [86, 0]
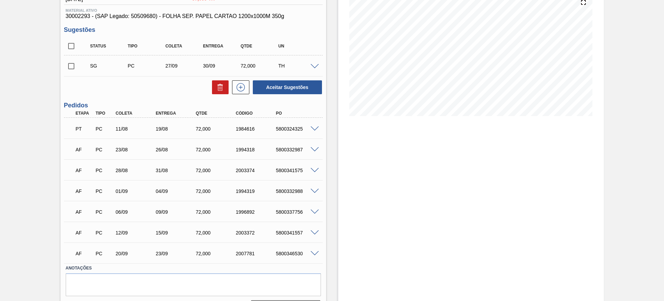
click at [375, 175] on div "Estoque De [DATE] Até [DATE] Filtro 24/08 Projeção de Estoque 38.571 [DOMAIN_NA…" at bounding box center [471, 134] width 266 height 372
click at [317, 147] on span at bounding box center [315, 149] width 8 height 5
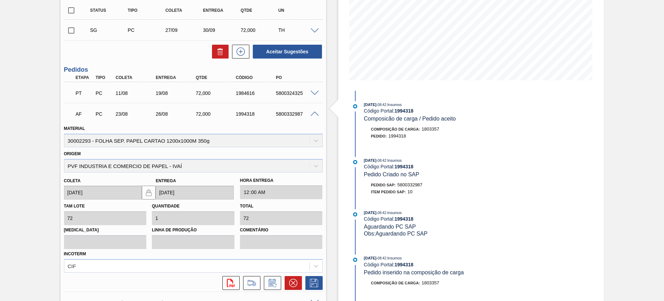
scroll to position [173, 0]
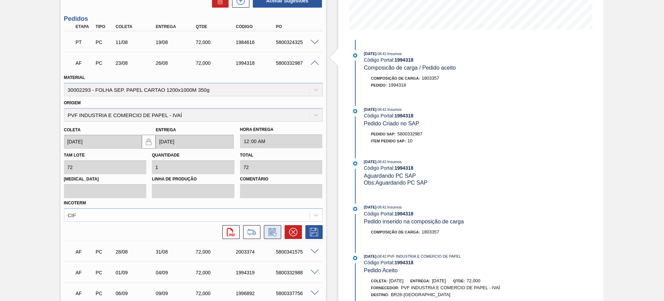
click at [272, 233] on icon at bounding box center [271, 232] width 5 height 4
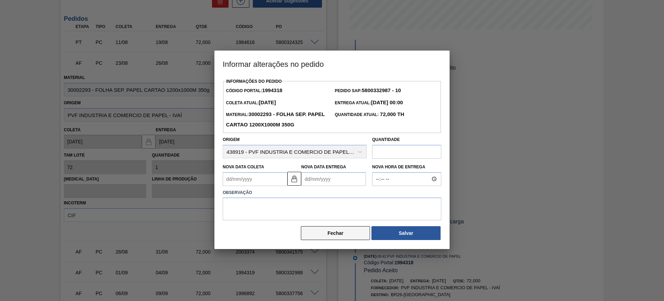
click at [351, 238] on button "Fechar" at bounding box center [335, 233] width 69 height 14
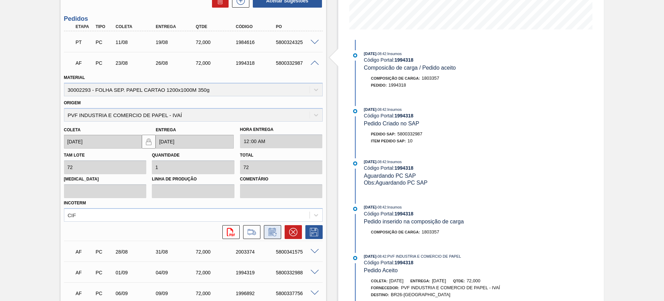
click at [276, 228] on icon at bounding box center [272, 232] width 11 height 8
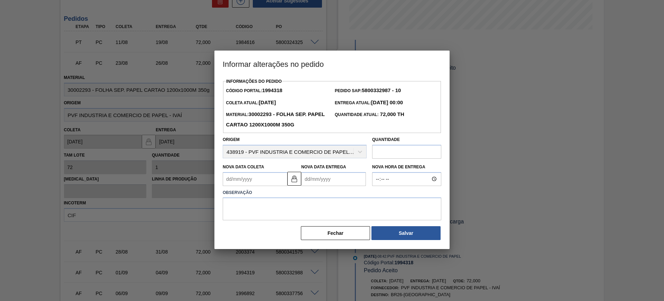
drag, startPoint x: 328, startPoint y: 172, endPoint x: 324, endPoint y: 185, distance: 13.7
click at [327, 172] on div "Nova Data Entrega" at bounding box center [333, 174] width 65 height 24
drag, startPoint x: 321, startPoint y: 188, endPoint x: 318, endPoint y: 186, distance: 3.6
click at [321, 188] on div "Observação" at bounding box center [332, 203] width 224 height 35
click at [314, 182] on Entrega "Nova Data Entrega" at bounding box center [333, 179] width 65 height 14
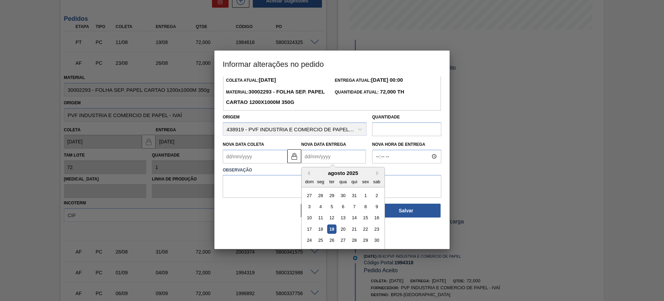
scroll to position [35, 0]
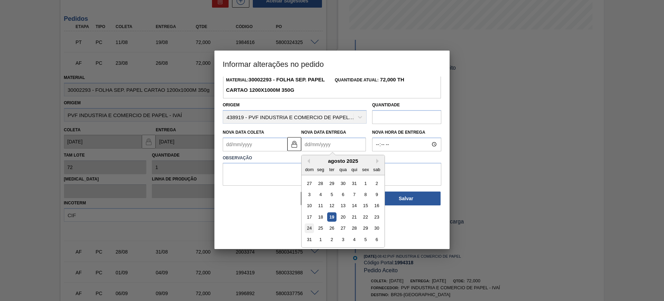
click at [310, 228] on div "24" at bounding box center [309, 227] width 9 height 9
type Coleta "21/08/2025"
type Entrega "[DATE]"
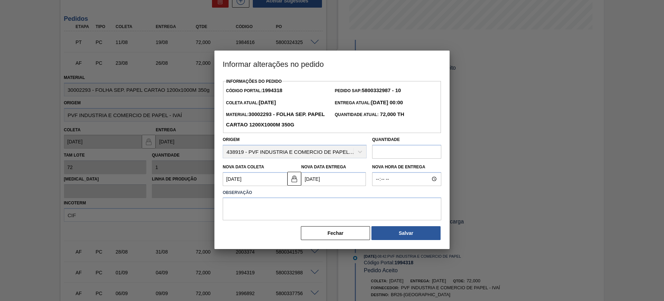
scroll to position [0, 0]
click at [321, 206] on textarea at bounding box center [332, 208] width 219 height 23
type textarea "a"
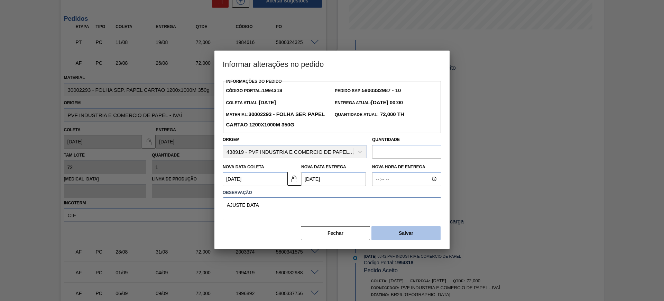
type textarea "AJUSTE DATA"
click at [396, 230] on button "Salvar" at bounding box center [406, 233] width 69 height 14
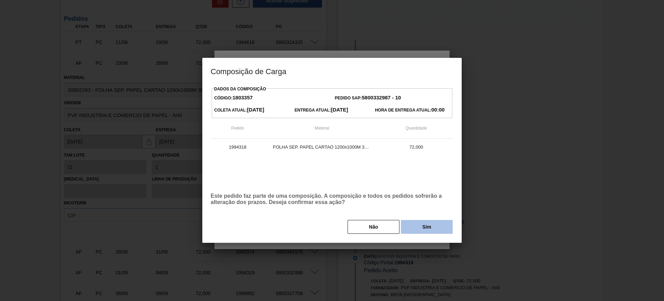
click at [417, 227] on button "Sim" at bounding box center [427, 227] width 52 height 14
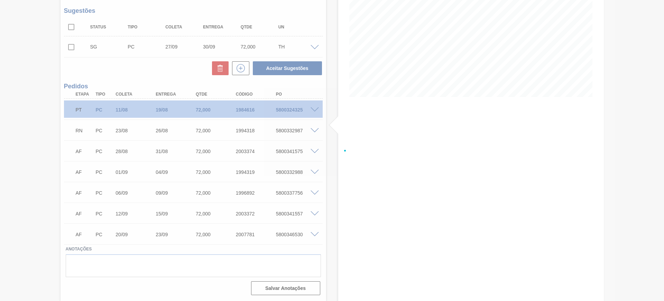
scroll to position [106, 0]
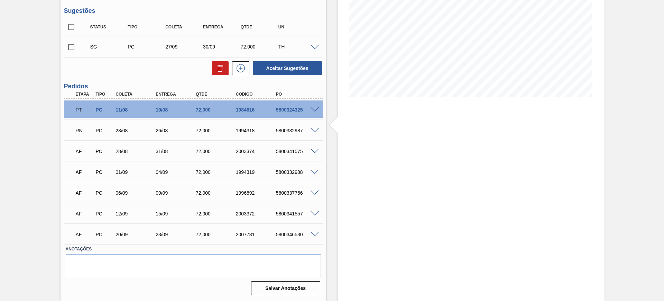
click at [314, 151] on span at bounding box center [315, 151] width 8 height 5
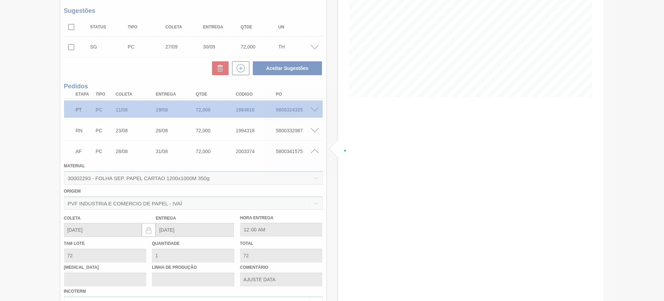
scroll to position [173, 0]
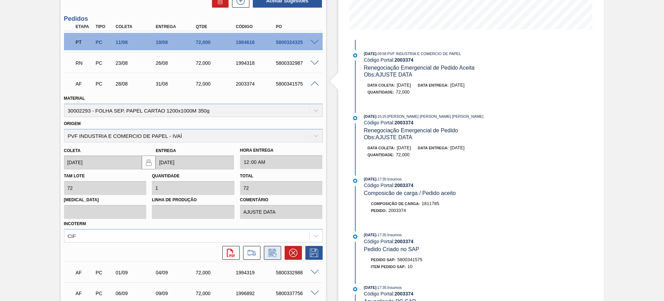
click at [273, 250] on icon at bounding box center [271, 252] width 7 height 8
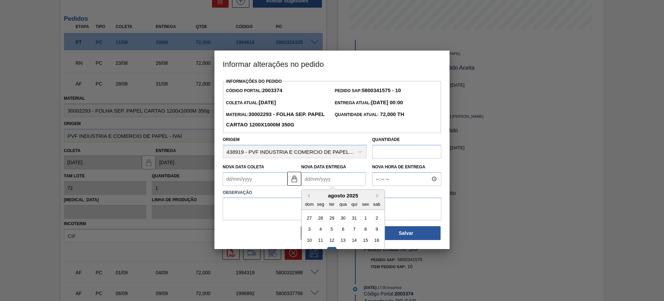
click at [316, 178] on Entrega "Nova Data Entrega" at bounding box center [333, 179] width 65 height 14
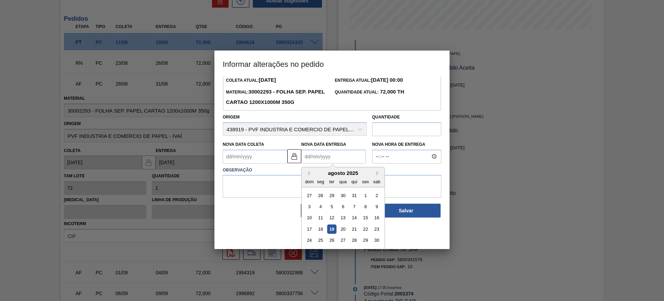
scroll to position [35, 0]
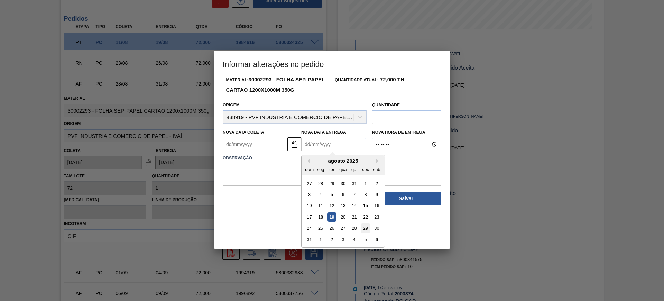
click at [366, 226] on div "29" at bounding box center [365, 227] width 9 height 9
type Coleta "26/08/2025"
type Entrega "29/08/2025"
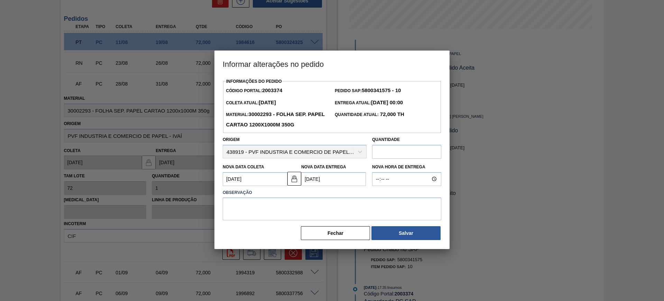
scroll to position [0, 0]
click at [346, 211] on textarea at bounding box center [332, 208] width 219 height 23
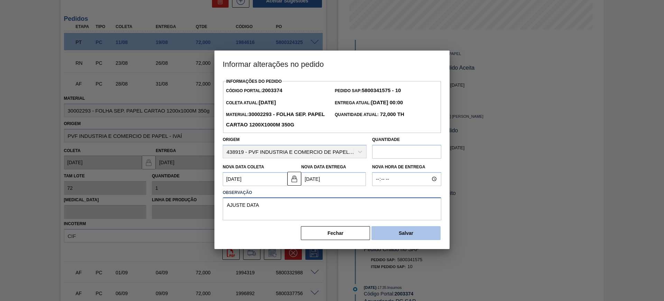
type textarea "AJUSTE DATA"
click at [394, 231] on button "Salvar" at bounding box center [406, 233] width 69 height 14
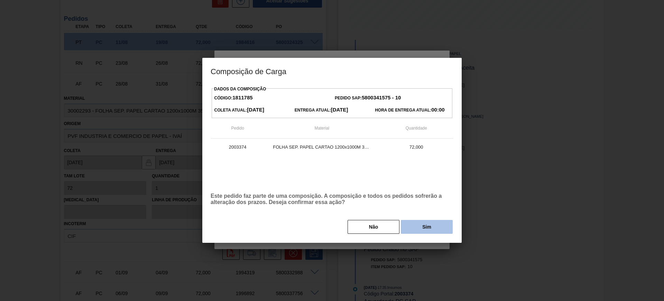
click at [427, 229] on button "Sim" at bounding box center [427, 227] width 52 height 14
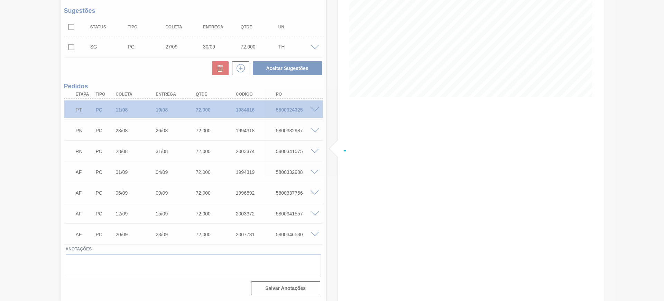
scroll to position [106, 0]
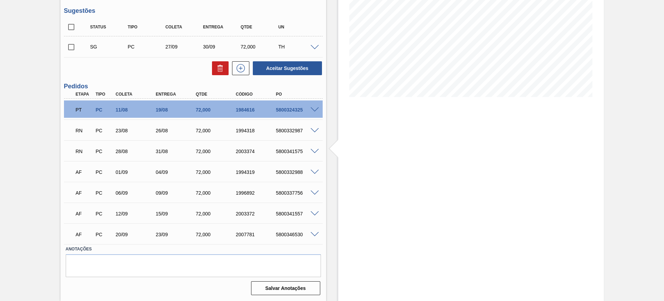
click at [313, 149] on span at bounding box center [315, 151] width 8 height 5
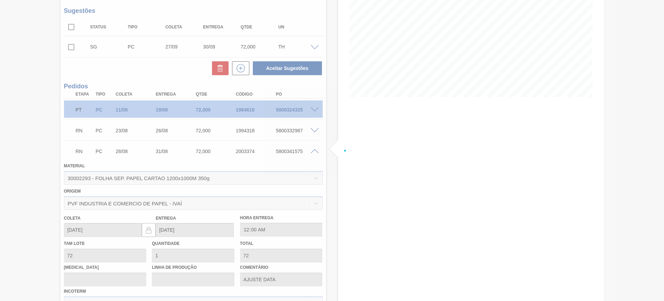
scroll to position [173, 0]
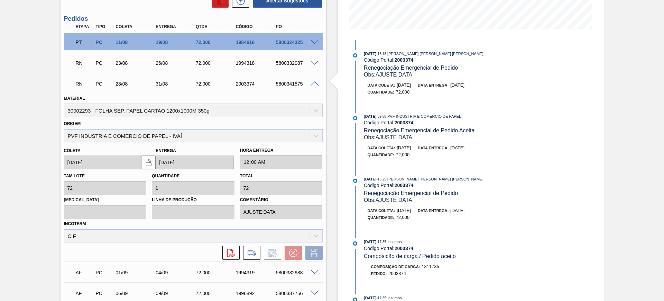
click at [313, 82] on span at bounding box center [315, 83] width 8 height 5
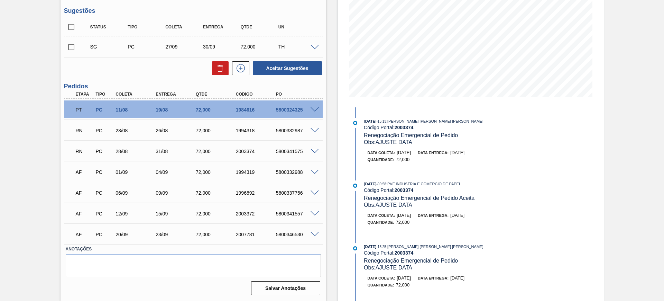
click at [315, 172] on span at bounding box center [315, 172] width 8 height 5
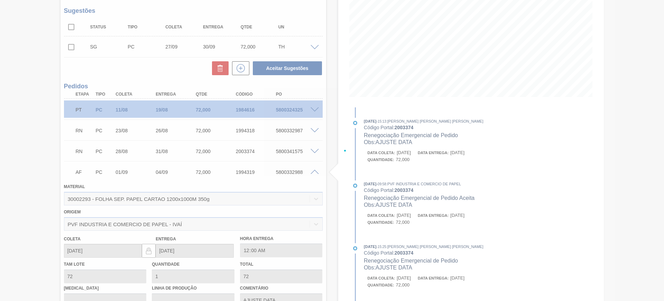
scroll to position [173, 0]
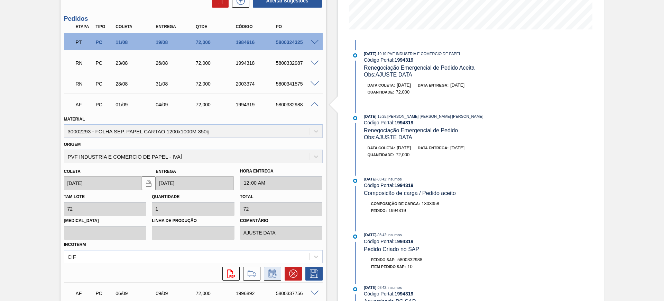
click at [269, 272] on icon at bounding box center [272, 273] width 11 height 8
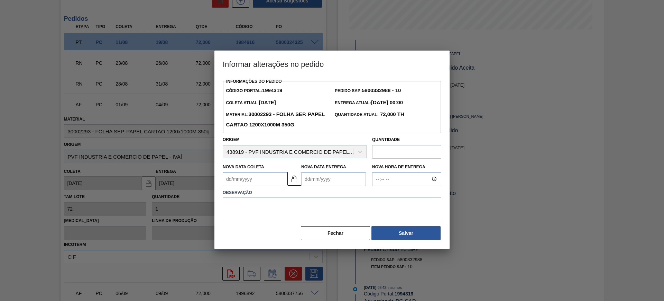
click at [341, 175] on Entrega "Nova Data Entrega" at bounding box center [333, 179] width 65 height 14
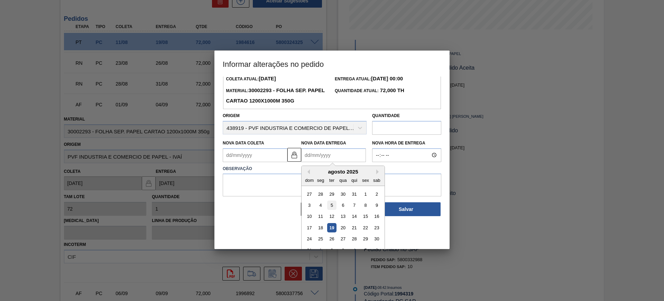
scroll to position [35, 0]
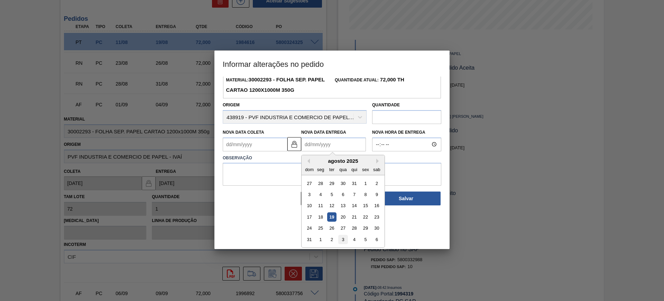
click at [342, 241] on div "3" at bounding box center [342, 239] width 9 height 9
type Coleta "31/08/2025"
type Entrega "03/09/2025"
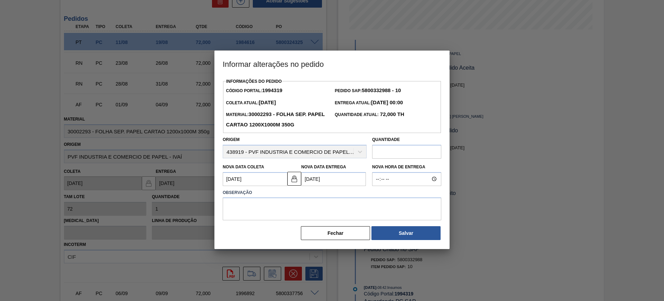
scroll to position [0, 0]
click at [324, 206] on textarea at bounding box center [332, 208] width 219 height 23
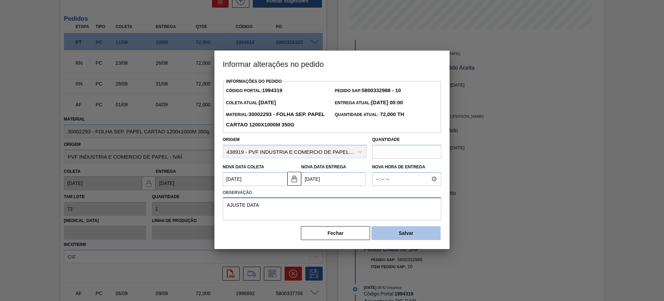
type textarea "AJUSTE DATA"
click at [398, 233] on button "Salvar" at bounding box center [406, 233] width 69 height 14
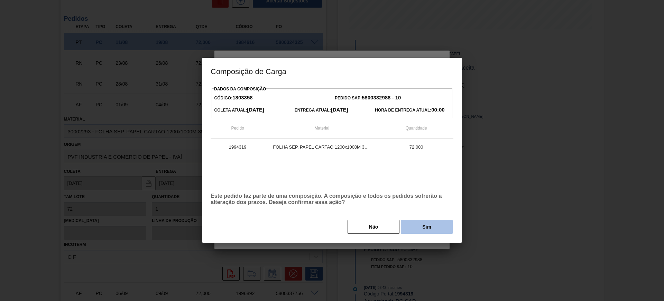
click at [421, 227] on button "Sim" at bounding box center [427, 227] width 52 height 14
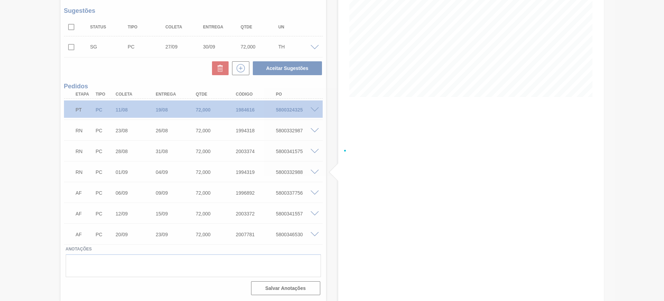
scroll to position [106, 0]
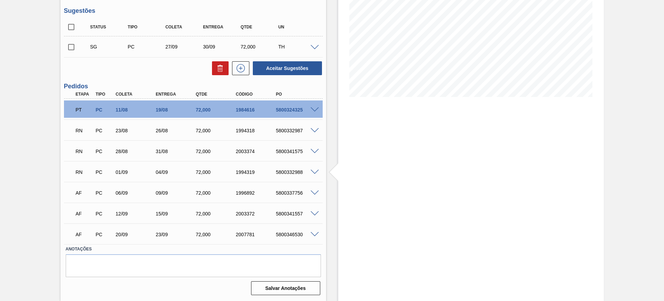
click at [313, 192] on span at bounding box center [315, 192] width 8 height 5
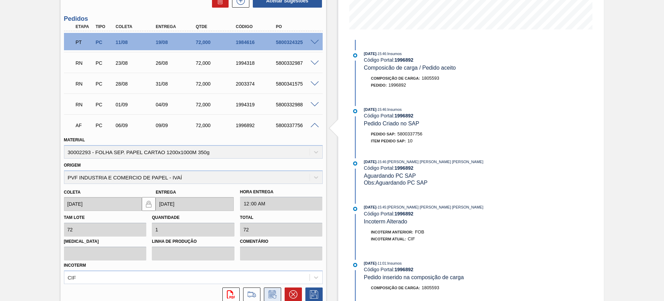
click at [274, 295] on icon at bounding box center [272, 294] width 11 height 8
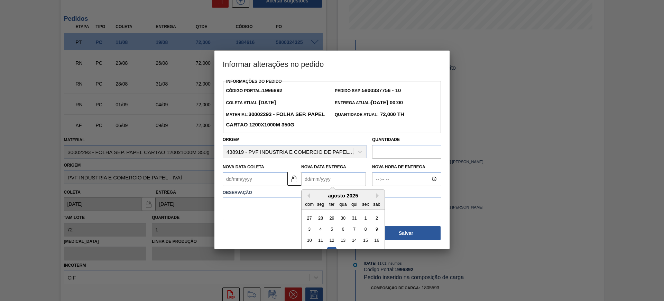
click at [320, 182] on Entrega "Nova Data Entrega" at bounding box center [333, 179] width 65 height 14
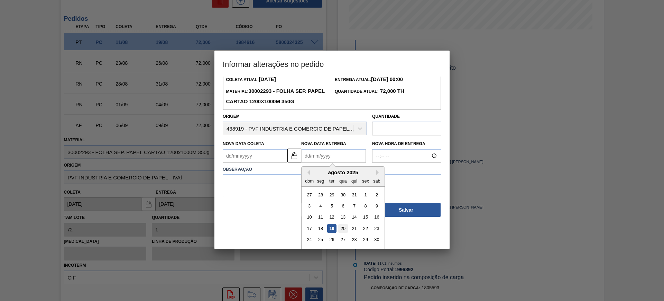
scroll to position [35, 0]
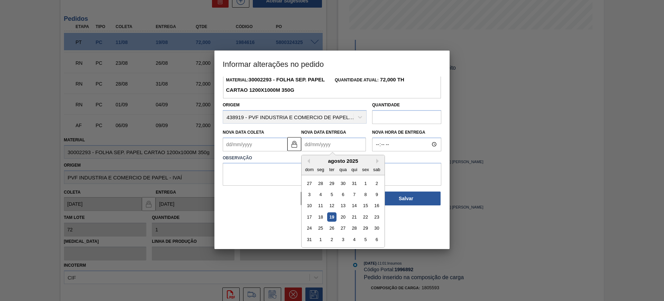
click at [377, 165] on div "sab" at bounding box center [376, 168] width 9 height 9
click at [377, 161] on button "Next Month" at bounding box center [378, 160] width 5 height 5
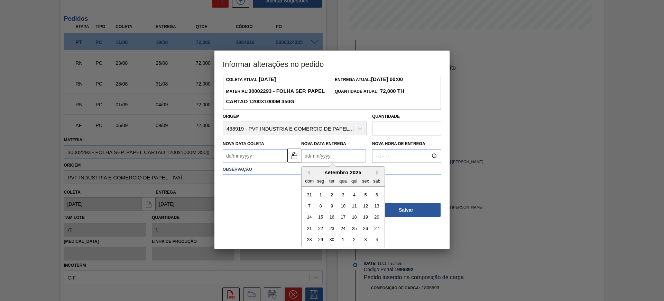
scroll to position [23, 0]
click at [319, 206] on div "8" at bounding box center [320, 205] width 9 height 9
type Coleta "05/09/2025"
type Entrega "[DATE]"
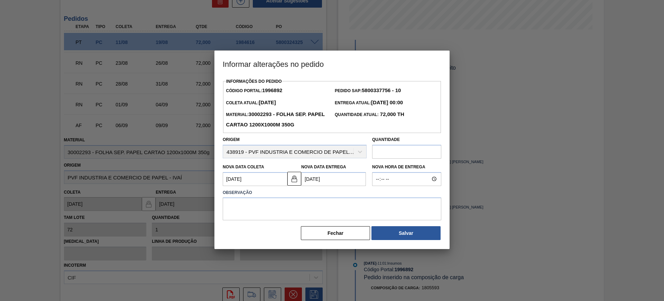
scroll to position [0, 0]
click at [321, 214] on textarea at bounding box center [332, 208] width 219 height 23
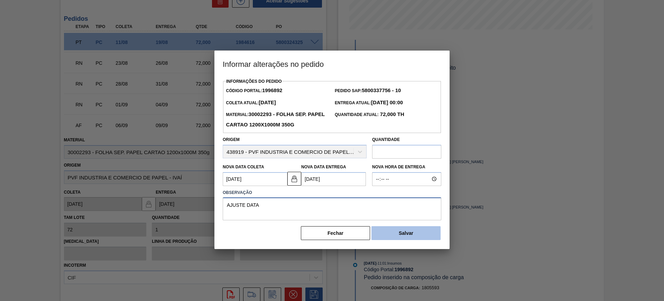
type textarea "AJUSTE DATA"
click at [402, 233] on button "Salvar" at bounding box center [406, 233] width 69 height 14
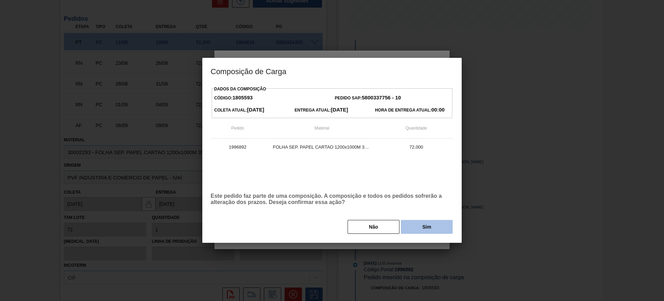
click at [425, 227] on button "Sim" at bounding box center [427, 227] width 52 height 14
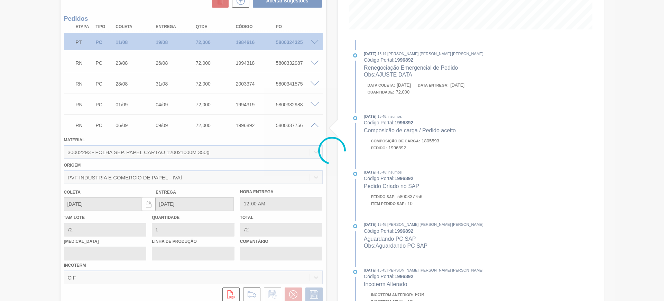
scroll to position [106, 0]
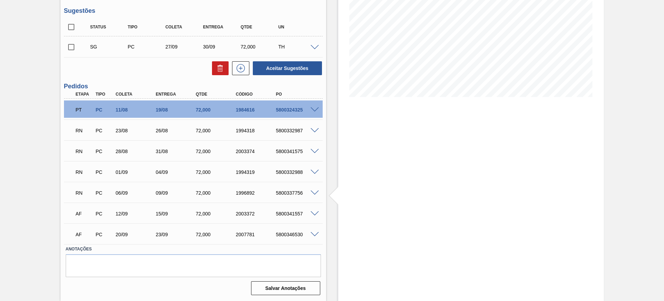
click at [314, 213] on span at bounding box center [315, 213] width 8 height 5
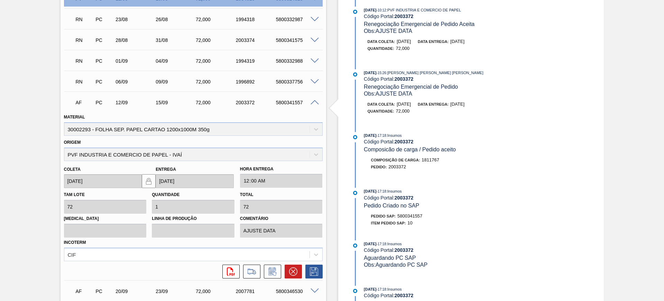
scroll to position [273, 0]
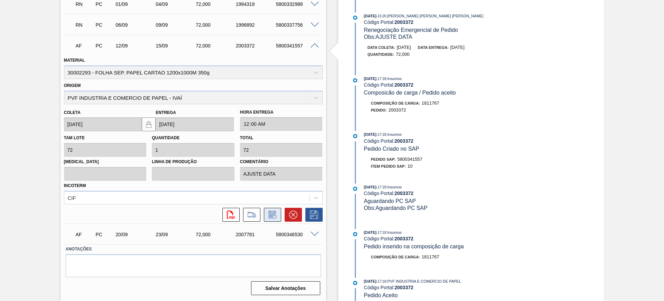
click at [273, 215] on icon at bounding box center [272, 214] width 11 height 8
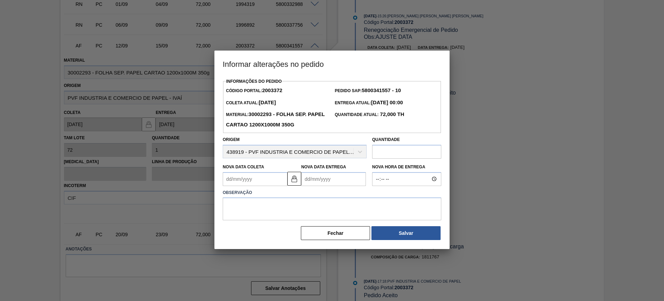
click at [323, 183] on Entrega "Nova Data Entrega" at bounding box center [333, 179] width 65 height 14
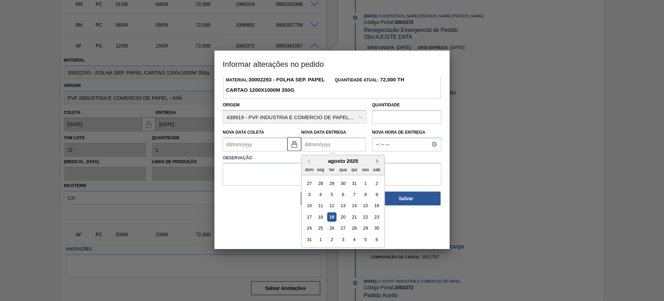
click at [377, 161] on button "Next Month" at bounding box center [378, 160] width 5 height 5
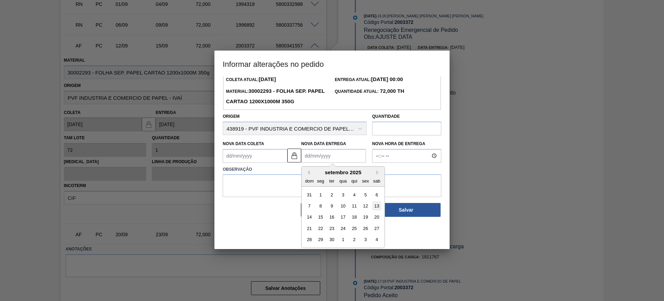
click at [373, 206] on div "13" at bounding box center [376, 205] width 9 height 9
type Coleta "[DATE]"
type Entrega "13/09/2025"
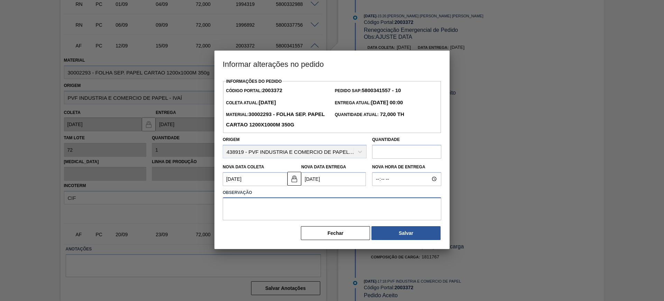
click at [360, 204] on textarea at bounding box center [332, 208] width 219 height 23
type textarea "AJUSTE DATA"
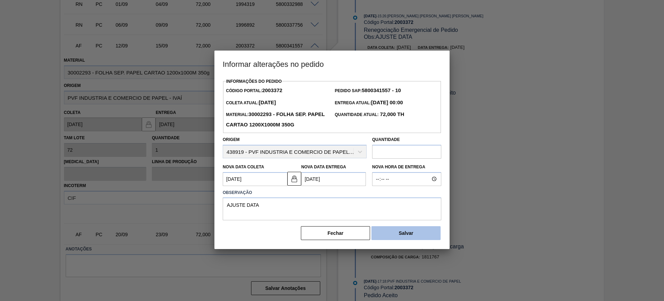
click at [423, 233] on button "Salvar" at bounding box center [406, 233] width 69 height 14
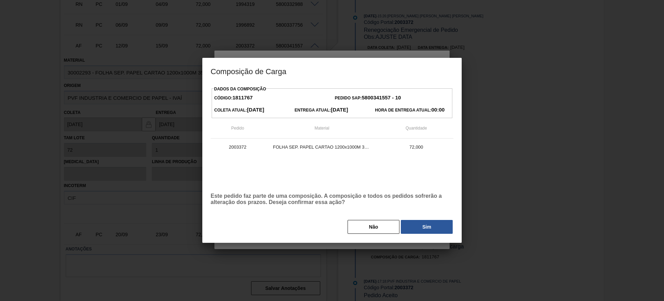
click at [432, 230] on button "Sim" at bounding box center [427, 227] width 52 height 14
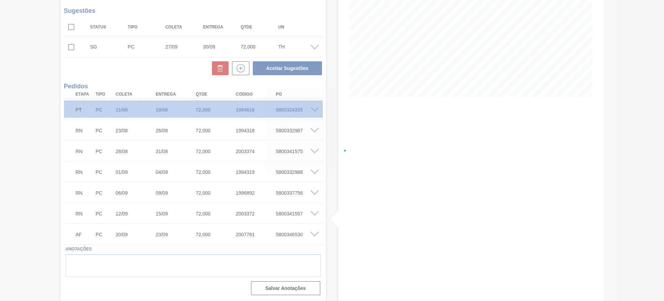
scroll to position [106, 0]
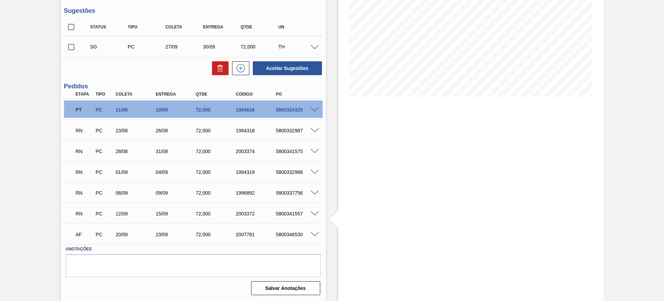
click at [316, 234] on span at bounding box center [315, 234] width 8 height 5
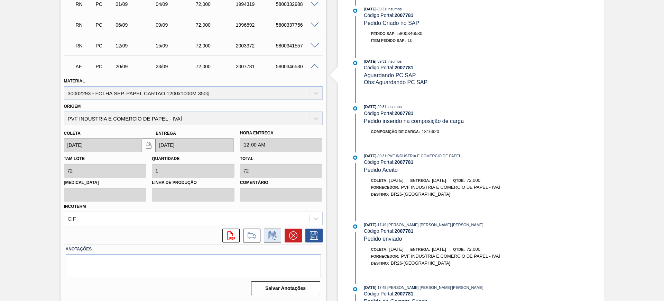
click at [273, 237] on icon at bounding box center [272, 235] width 11 height 8
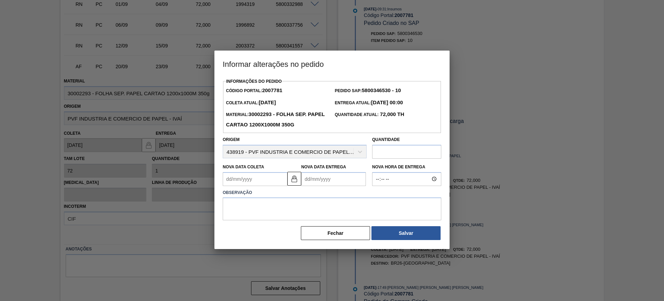
click at [335, 179] on Entrega "Nova Data Entrega" at bounding box center [333, 179] width 65 height 14
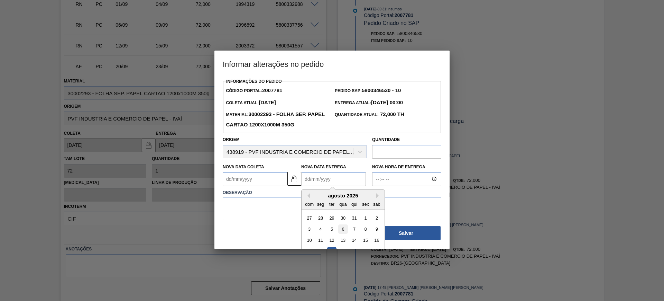
scroll to position [35, 0]
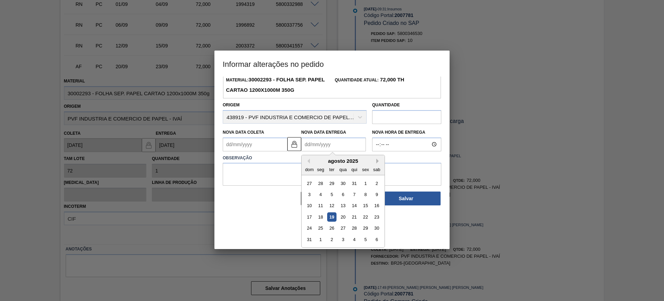
click at [378, 162] on button "Next Month" at bounding box center [378, 160] width 5 height 5
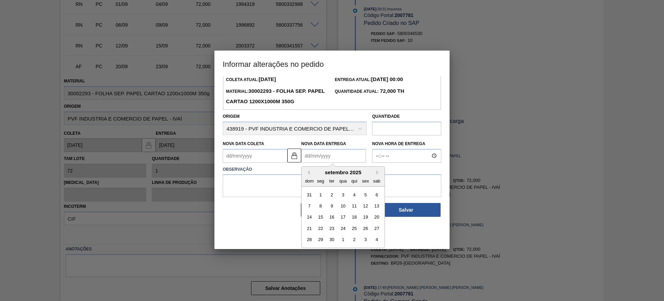
scroll to position [23, 0]
click at [353, 219] on div "18" at bounding box center [354, 216] width 9 height 9
type Coleta "15/09/2025"
type Entrega "18/09/2025"
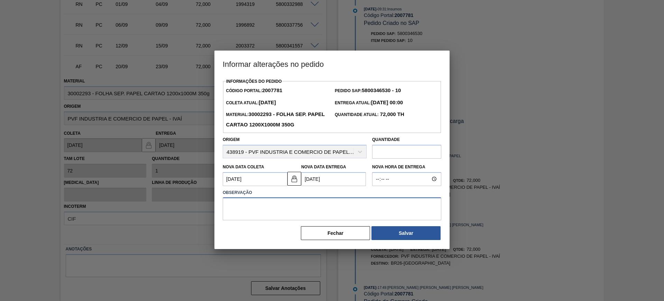
click at [347, 210] on textarea at bounding box center [332, 208] width 219 height 23
type textarea "AJUSTE DATA"
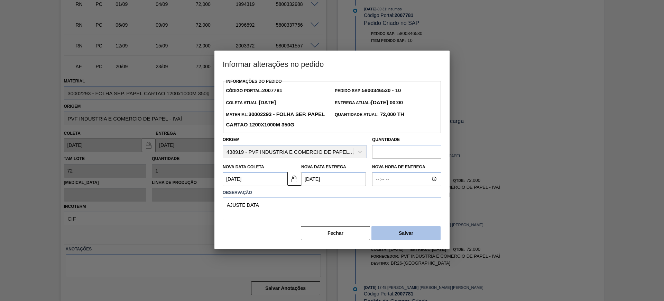
click at [423, 231] on button "Salvar" at bounding box center [406, 233] width 69 height 14
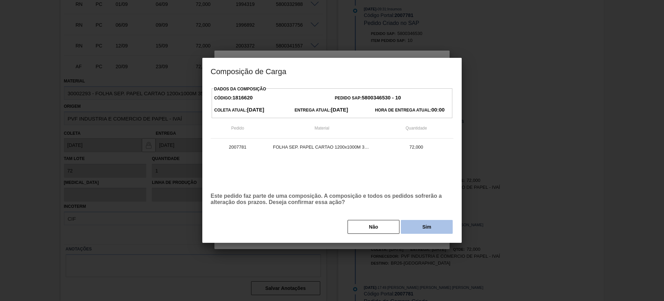
click at [426, 230] on button "Sim" at bounding box center [427, 227] width 52 height 14
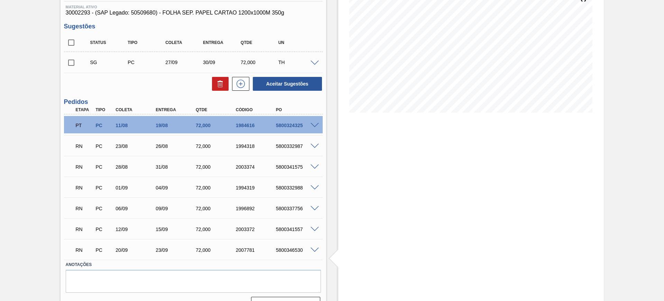
scroll to position [106, 0]
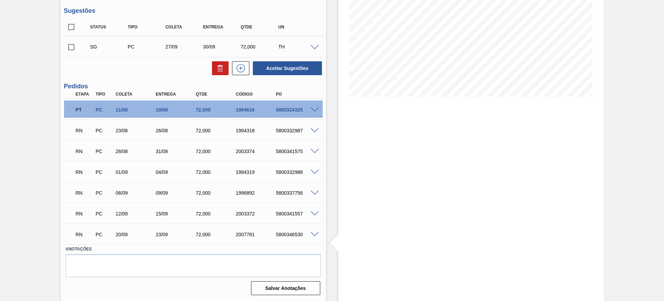
click at [71, 26] on input "checkbox" at bounding box center [71, 27] width 15 height 15
checkbox input "true"
click at [268, 64] on button "Aceitar Sugestões" at bounding box center [287, 68] width 69 height 14
checkbox input "false"
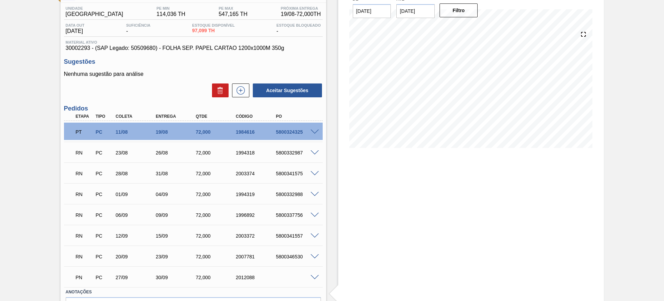
scroll to position [11, 0]
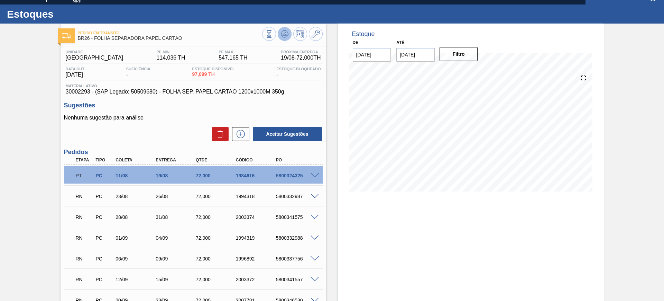
click at [273, 33] on icon at bounding box center [269, 34] width 8 height 8
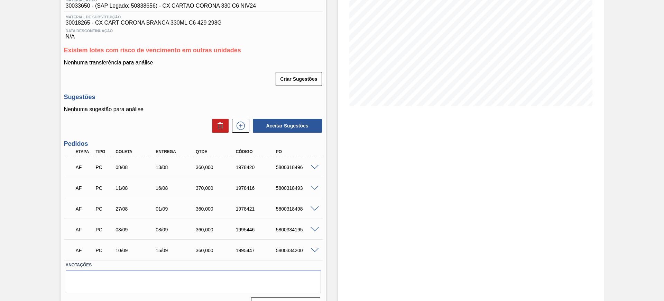
scroll to position [113, 0]
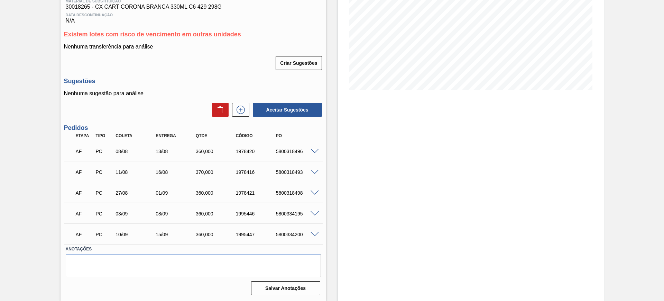
click at [312, 150] on span at bounding box center [315, 151] width 8 height 5
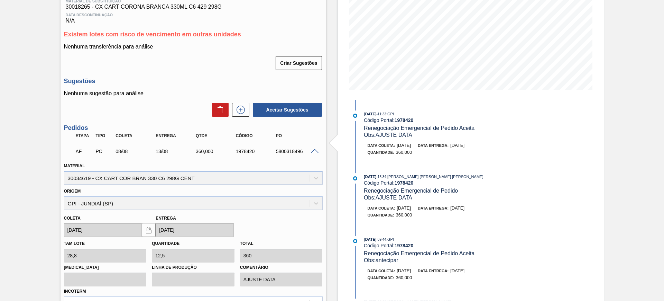
click at [316, 149] on span at bounding box center [315, 151] width 8 height 5
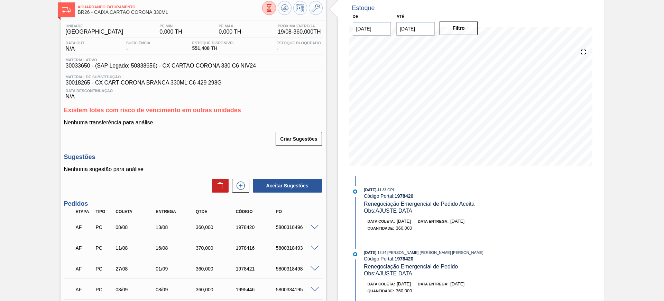
scroll to position [0, 0]
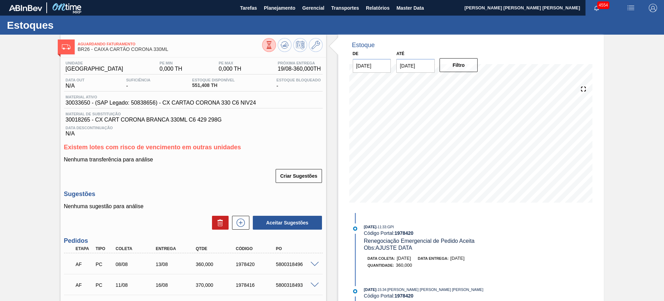
click at [412, 68] on input "[DATE]" at bounding box center [415, 66] width 38 height 14
click at [459, 68] on button "Filtro" at bounding box center [459, 65] width 38 height 14
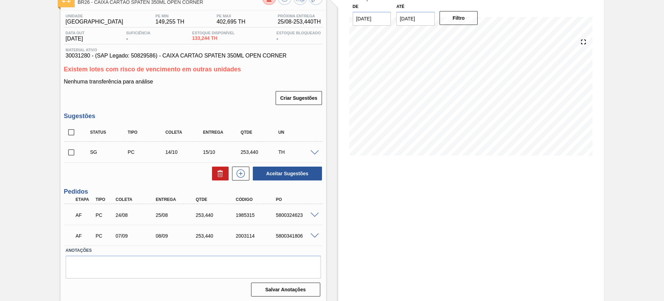
scroll to position [48, 0]
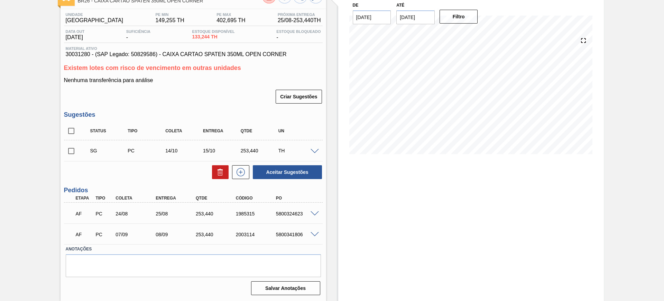
click at [316, 232] on span at bounding box center [315, 234] width 8 height 5
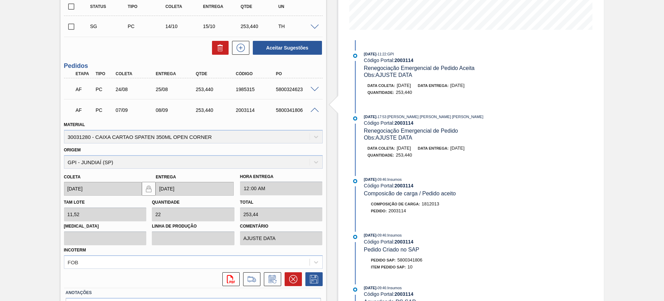
scroll to position [178, 0]
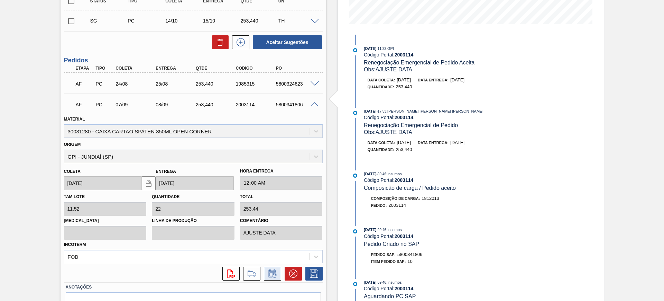
click at [276, 273] on icon at bounding box center [272, 273] width 11 height 8
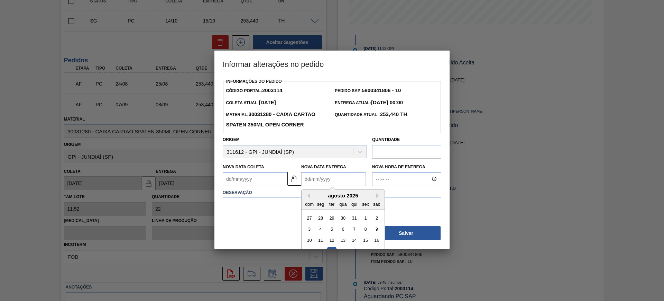
drag, startPoint x: 322, startPoint y: 178, endPoint x: 340, endPoint y: 201, distance: 29.8
click at [322, 178] on Entrega "Nova Data Entrega" at bounding box center [333, 179] width 65 height 14
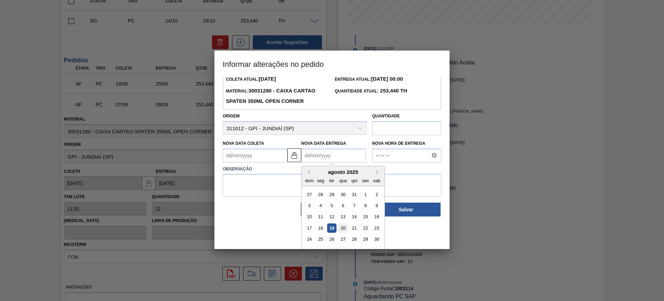
scroll to position [35, 0]
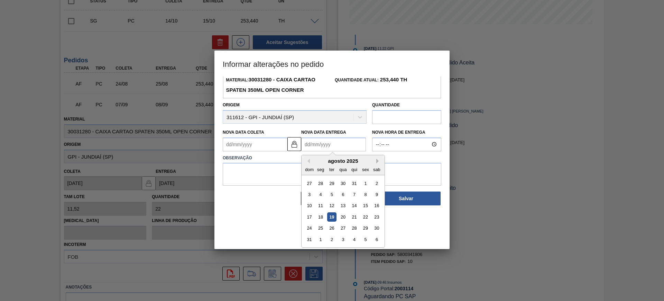
click at [376, 163] on button "Next Month" at bounding box center [378, 160] width 5 height 5
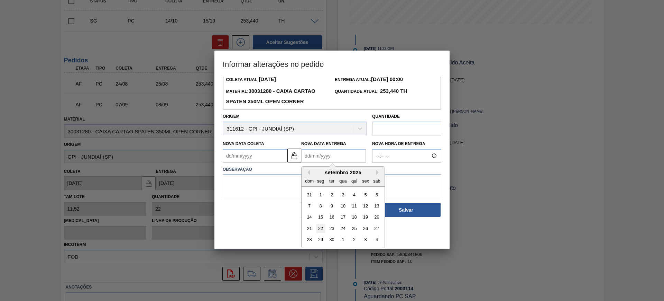
click at [323, 229] on div "22" at bounding box center [320, 227] width 9 height 9
type Coleta "[DATE]"
type Entrega "[DATE]"
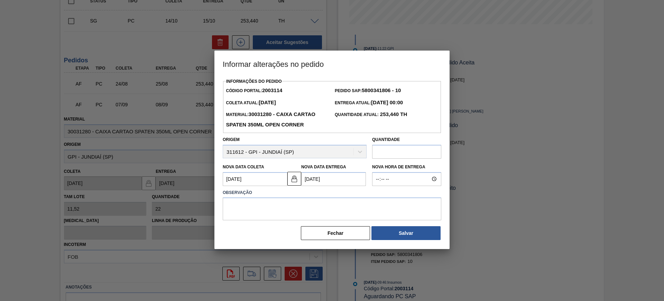
scroll to position [0, 0]
click at [317, 210] on textarea at bounding box center [332, 208] width 219 height 23
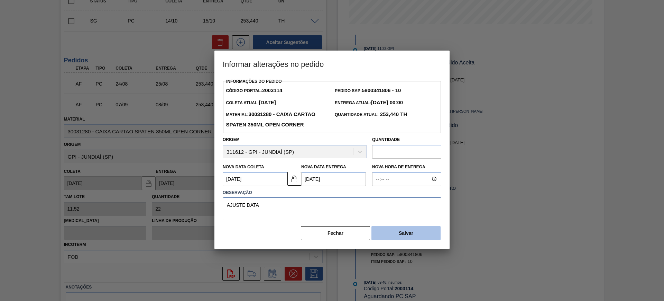
type textarea "AJUSTE DATA"
click at [406, 240] on button "Salvar" at bounding box center [406, 233] width 69 height 14
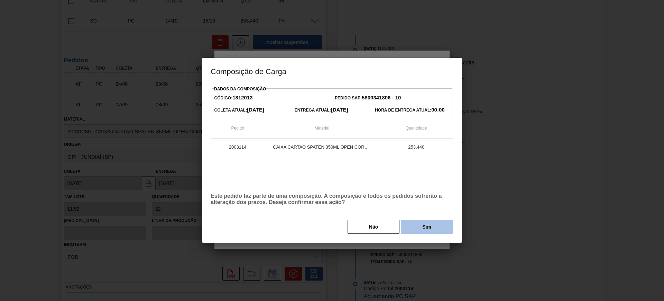
click at [429, 231] on button "Sim" at bounding box center [427, 227] width 52 height 14
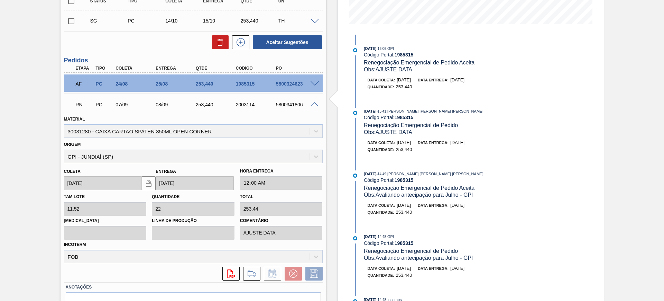
scroll to position [48, 0]
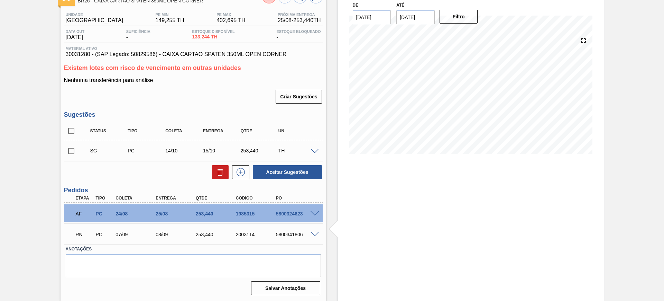
click at [244, 231] on div "2003114" at bounding box center [256, 234] width 45 height 6
copy div "2003114"
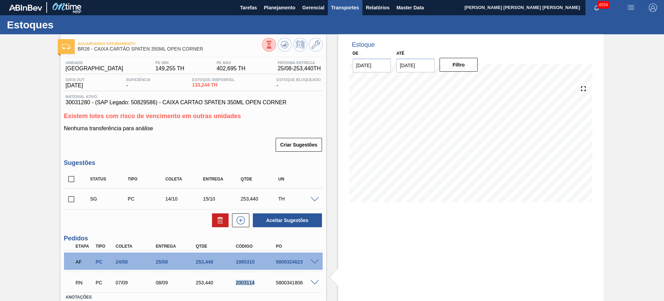
scroll to position [0, 0]
